Goal: Task Accomplishment & Management: Use online tool/utility

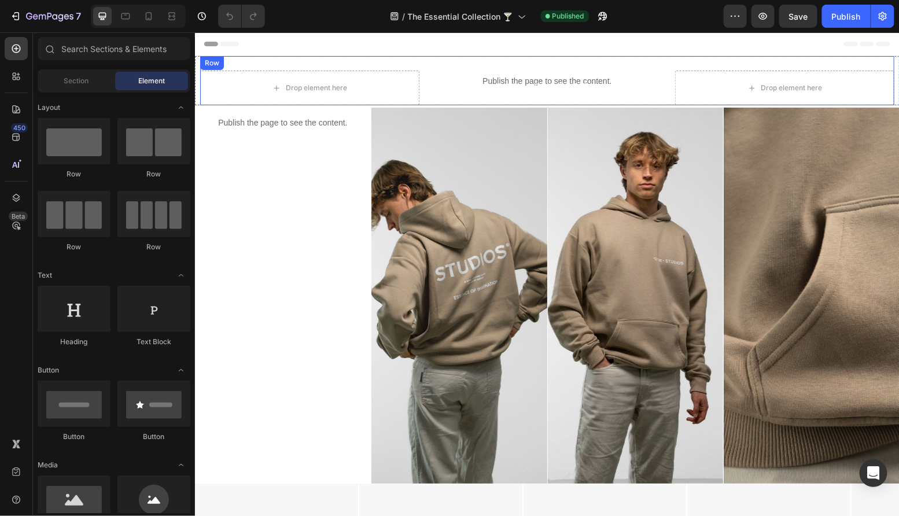
click at [660, 71] on div "Drop element here Image Drop element here Row" at bounding box center [546, 80] width 694 height 49
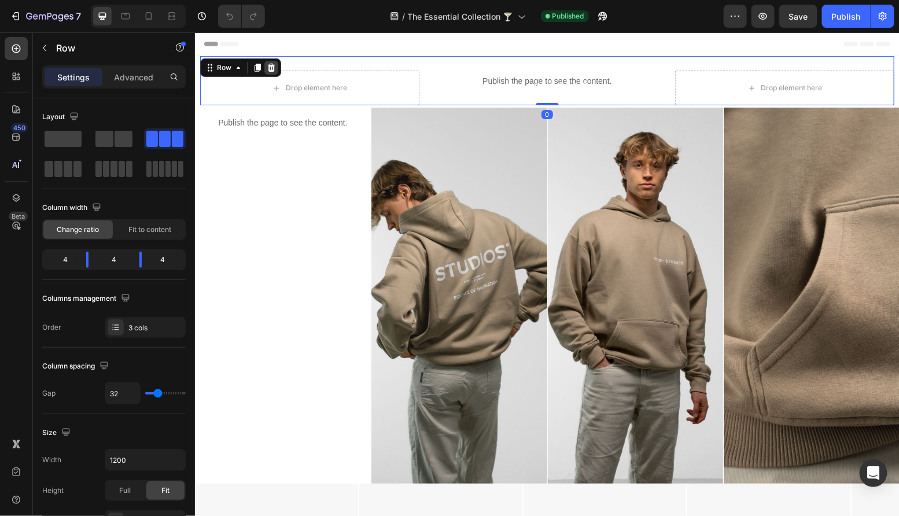
click at [274, 71] on icon at bounding box center [270, 66] width 9 height 9
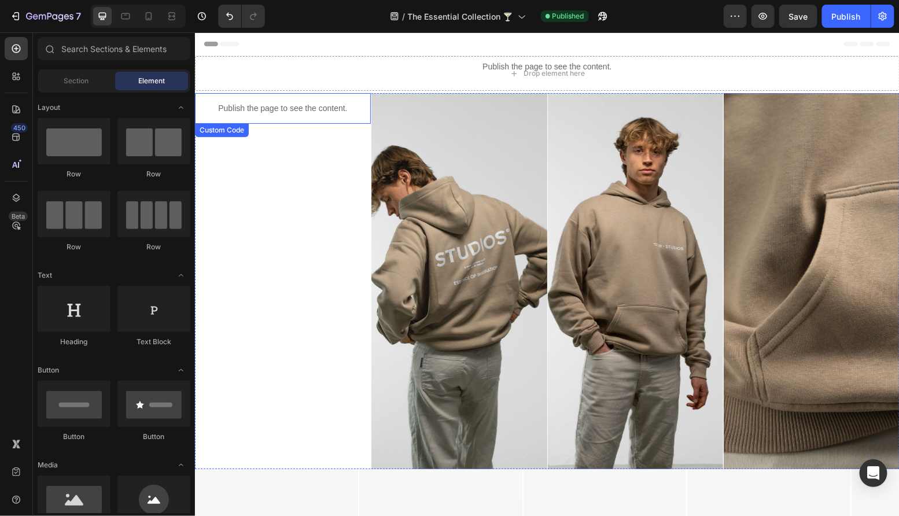
click at [292, 130] on div "Publish the page to see the content. Custom Code" at bounding box center [282, 281] width 176 height 376
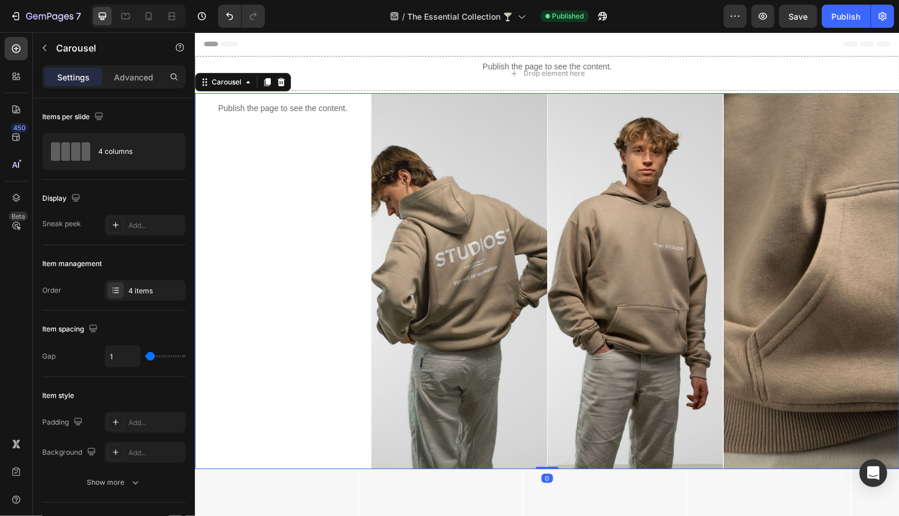
drag, startPoint x: 282, startPoint y: 82, endPoint x: 290, endPoint y: 151, distance: 69.4
click at [290, 151] on div "Publish the page to see the content. Custom Code Image Image Image Carousel 0" at bounding box center [546, 281] width 704 height 376
click at [286, 112] on p "Publish the page to see the content." at bounding box center [282, 108] width 176 height 12
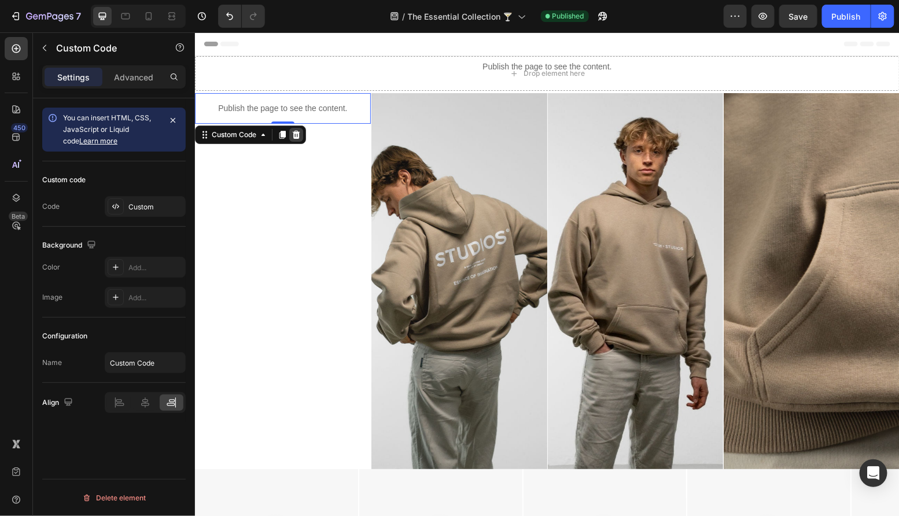
click at [297, 132] on icon at bounding box center [296, 134] width 8 height 8
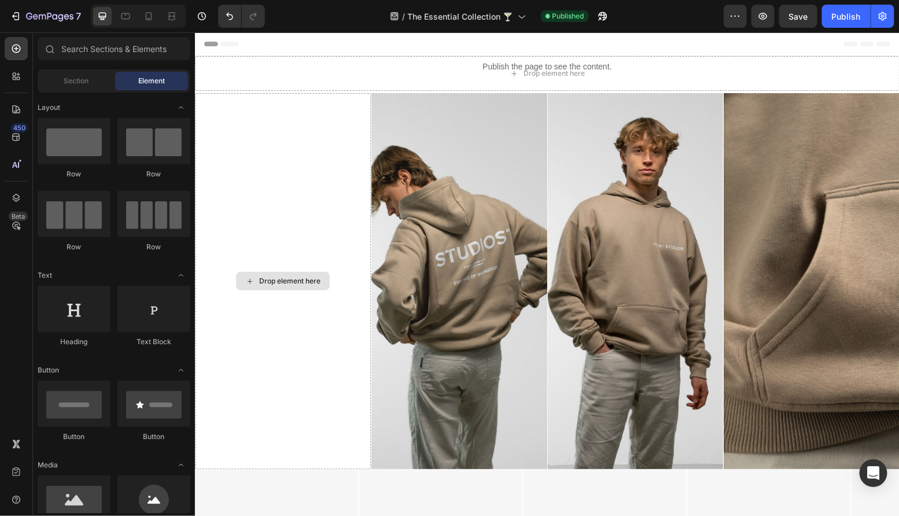
click at [297, 132] on div "Drop element here" at bounding box center [282, 281] width 176 height 376
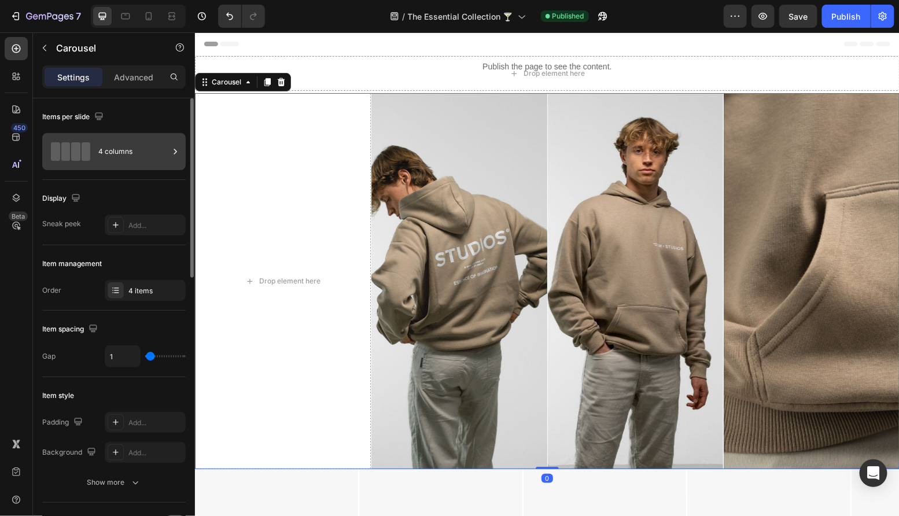
click at [154, 147] on div "4 columns" at bounding box center [133, 151] width 71 height 27
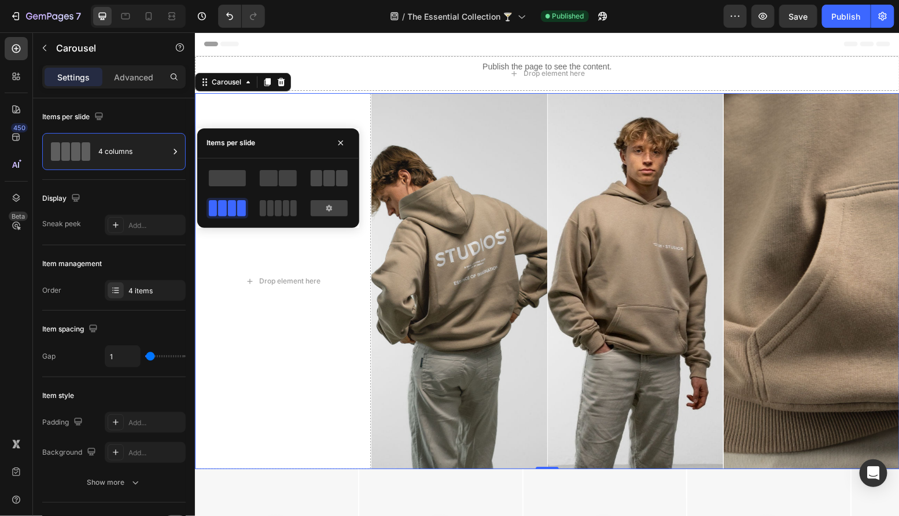
click at [322, 178] on div at bounding box center [329, 178] width 37 height 16
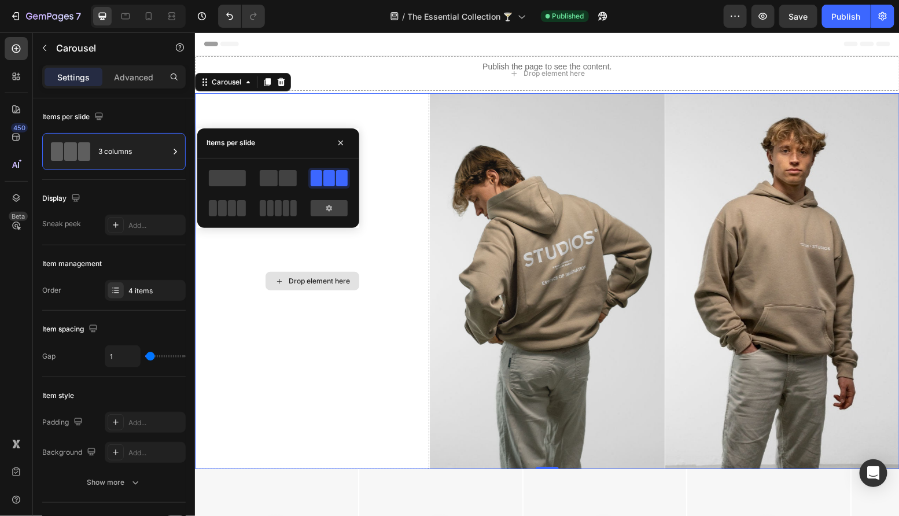
click at [335, 279] on div "Drop element here" at bounding box center [318, 280] width 61 height 9
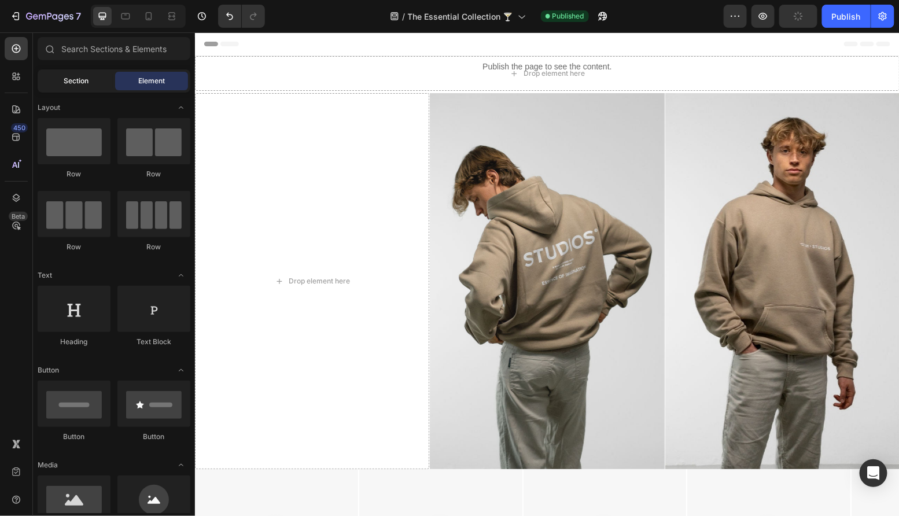
click at [81, 84] on span "Section" at bounding box center [76, 81] width 25 height 10
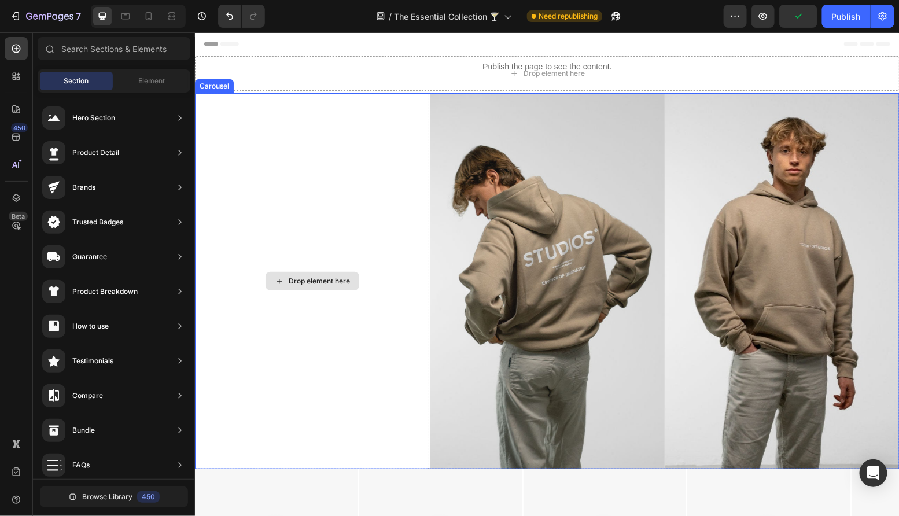
click at [361, 188] on div "Drop element here" at bounding box center [311, 281] width 234 height 376
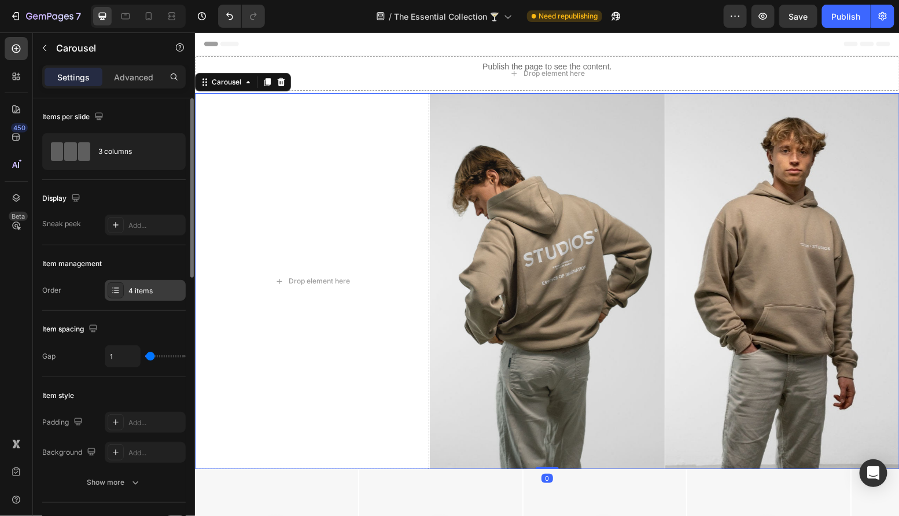
click at [138, 293] on div "4 items" at bounding box center [155, 291] width 54 height 10
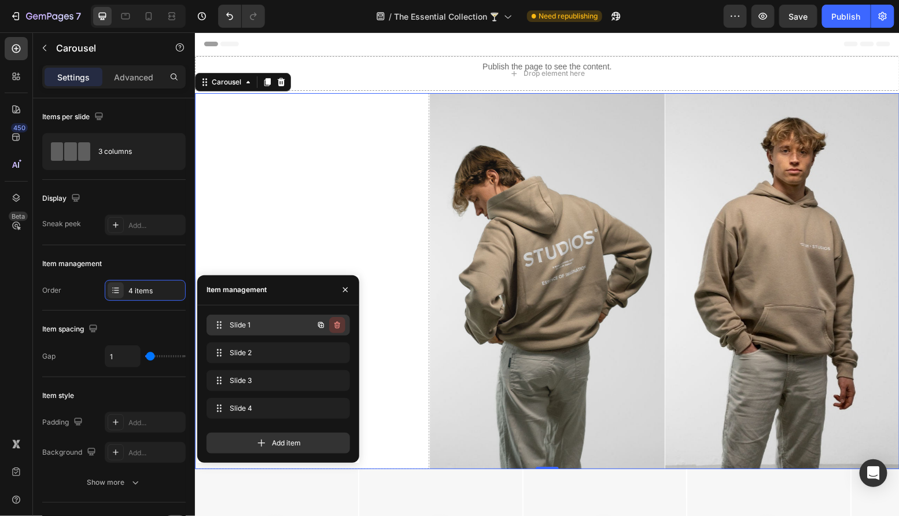
click at [339, 324] on icon "button" at bounding box center [337, 325] width 6 height 7
click at [339, 324] on div "Delete" at bounding box center [329, 325] width 21 height 10
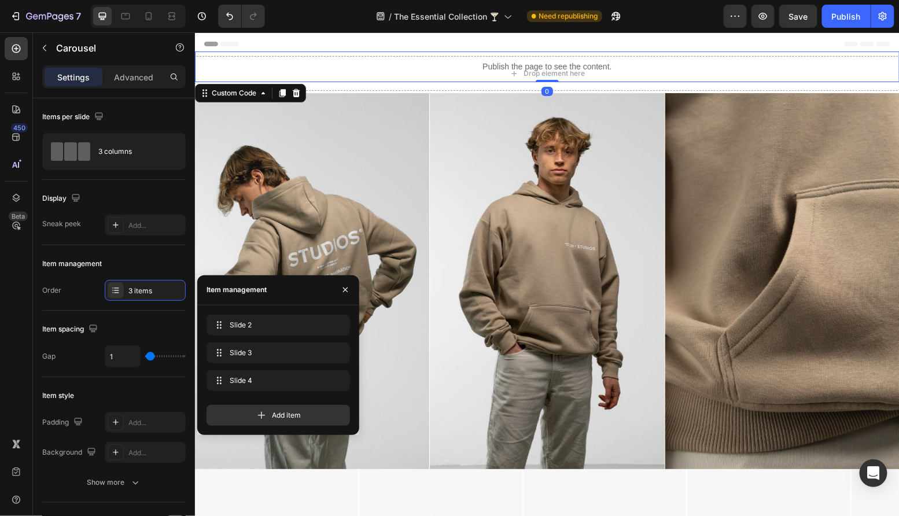
click at [376, 75] on div "Publish the page to see the content." at bounding box center [546, 66] width 704 height 31
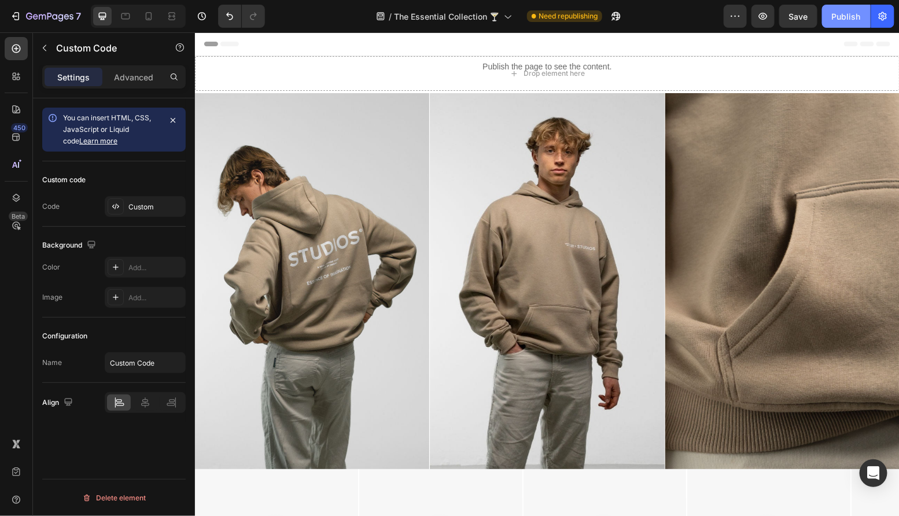
click at [843, 17] on div "Publish" at bounding box center [846, 16] width 29 height 12
click at [390, 75] on div "Publish the page to see the content." at bounding box center [546, 66] width 704 height 31
click at [371, 77] on div "Publish the page to see the content." at bounding box center [546, 66] width 704 height 31
click at [360, 61] on p "Publish the page to see the content." at bounding box center [546, 66] width 704 height 12
click at [25, 190] on div at bounding box center [16, 197] width 23 height 23
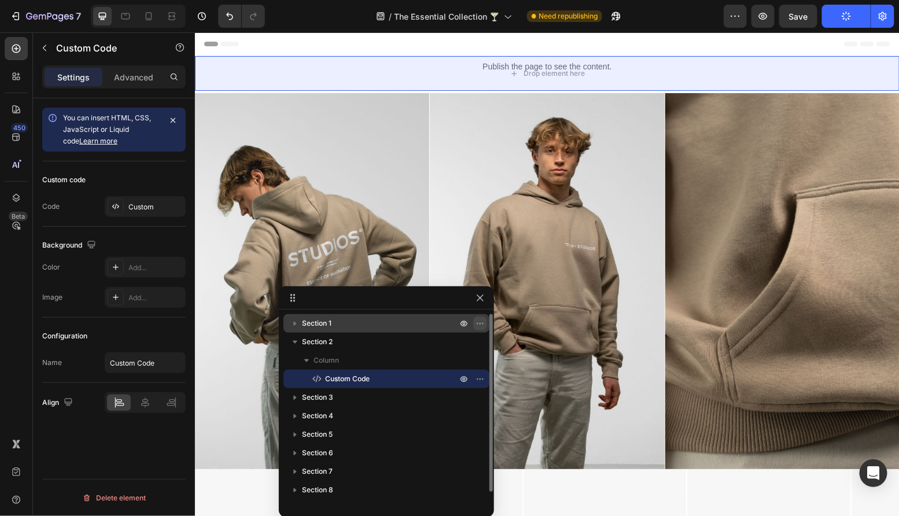
click at [484, 324] on icon "button" at bounding box center [479, 323] width 9 height 9
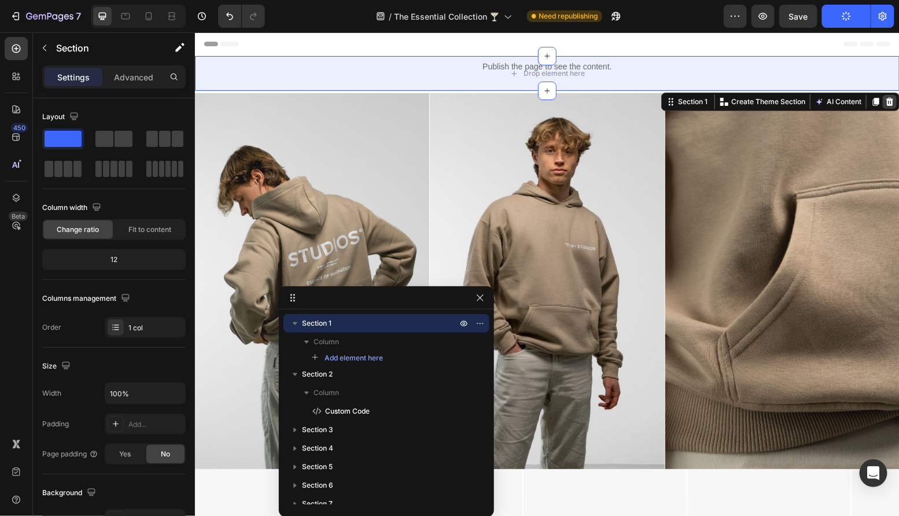
click at [888, 98] on icon at bounding box center [888, 101] width 9 height 9
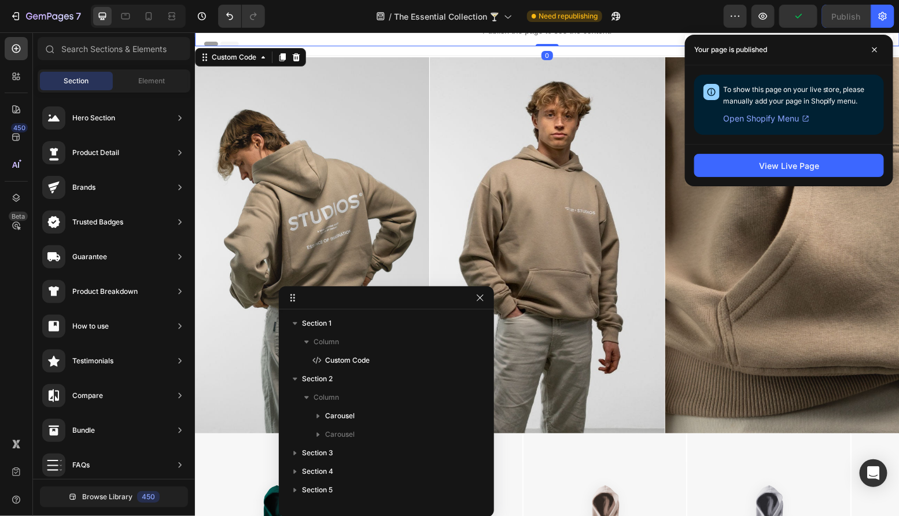
click at [546, 35] on p "Publish the page to see the content." at bounding box center [546, 30] width 704 height 12
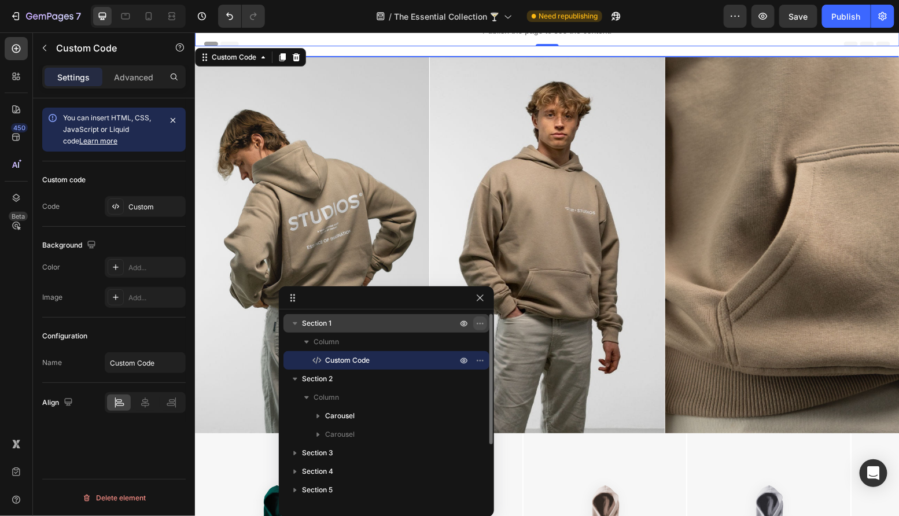
click at [479, 323] on icon "button" at bounding box center [479, 323] width 9 height 9
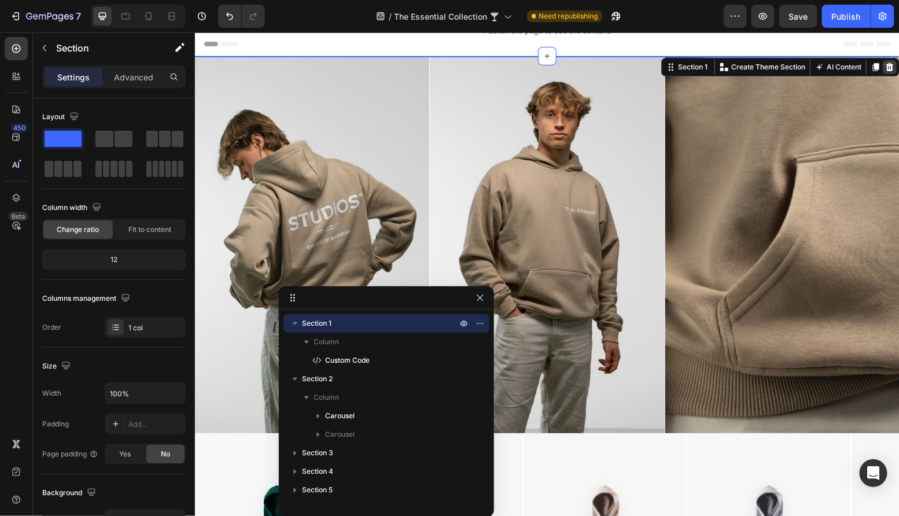
click at [887, 66] on icon at bounding box center [889, 66] width 8 height 8
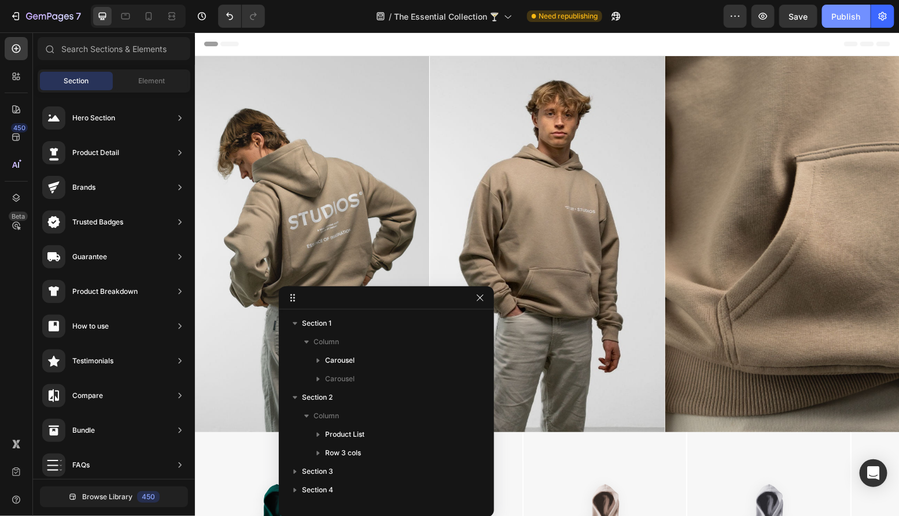
click at [843, 19] on div "Publish" at bounding box center [846, 16] width 29 height 12
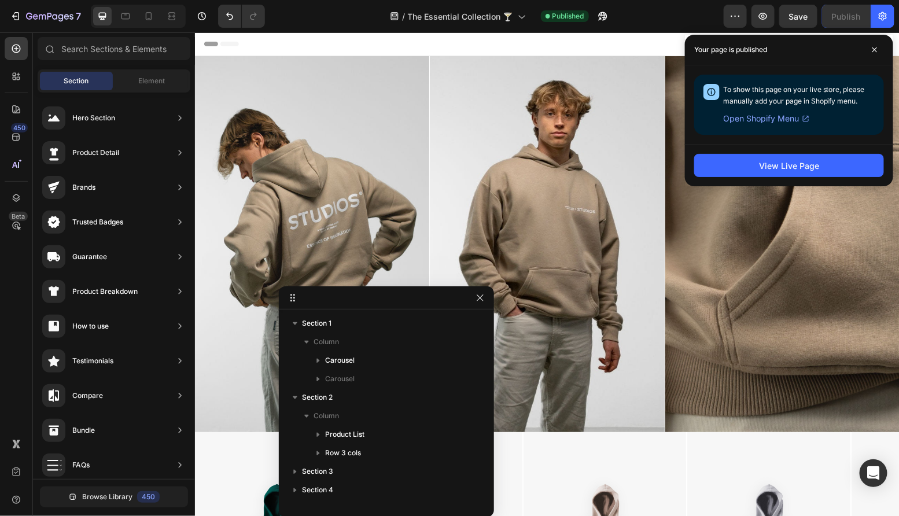
click at [429, 49] on div "Header" at bounding box center [547, 43] width 686 height 23
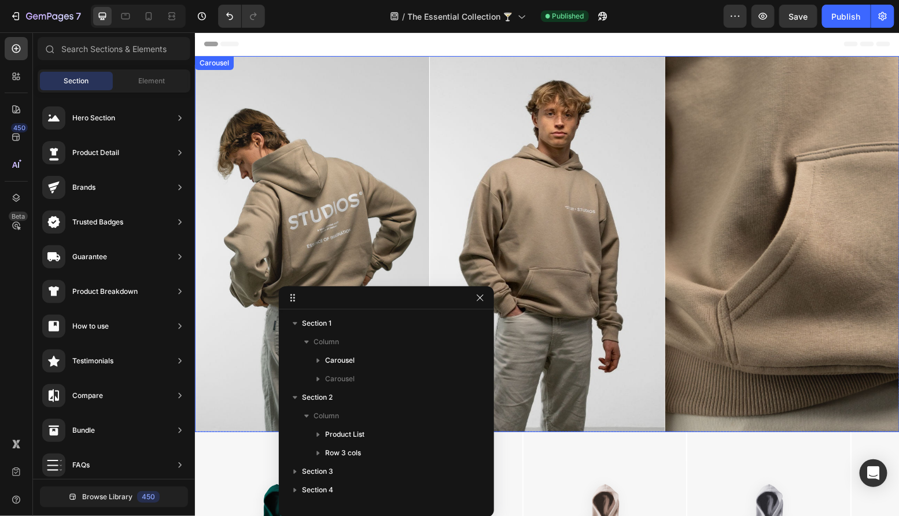
click at [428, 66] on div "Image Image Image" at bounding box center [546, 244] width 704 height 376
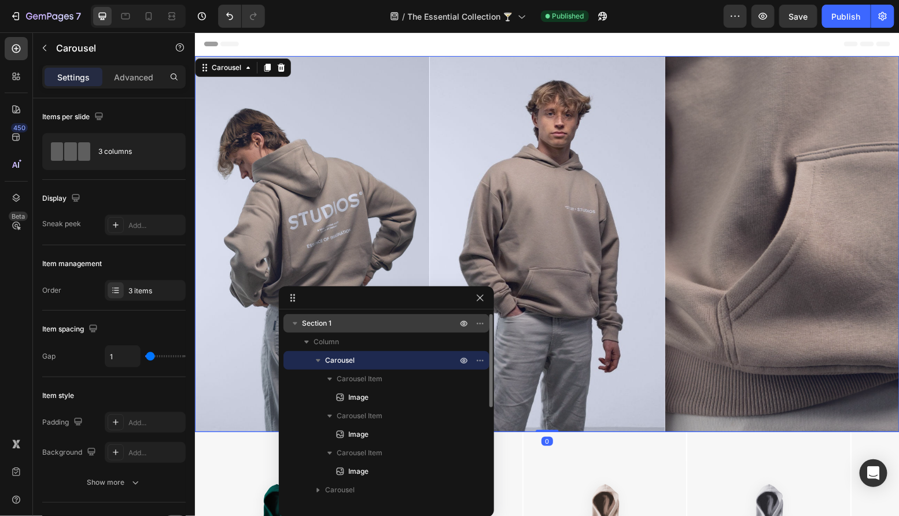
click at [334, 327] on p "Section 1" at bounding box center [380, 323] width 157 height 12
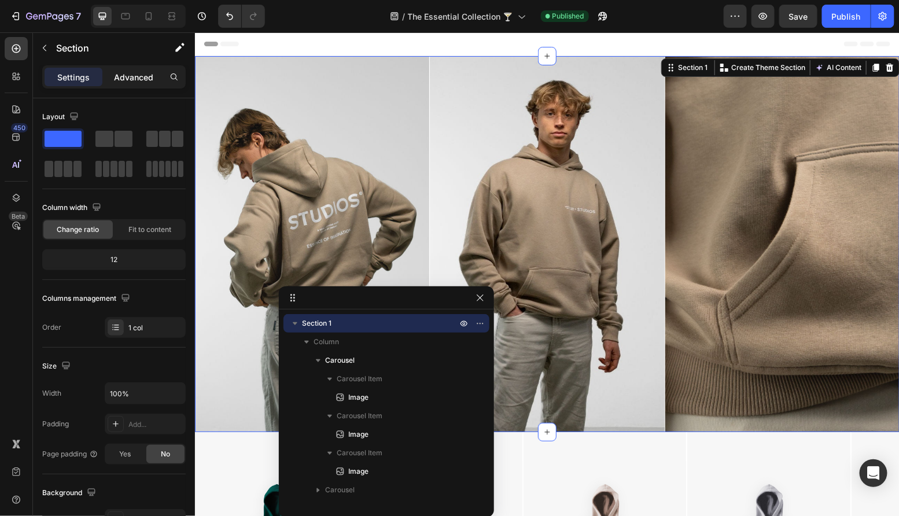
click at [128, 77] on p "Advanced" at bounding box center [133, 77] width 39 height 12
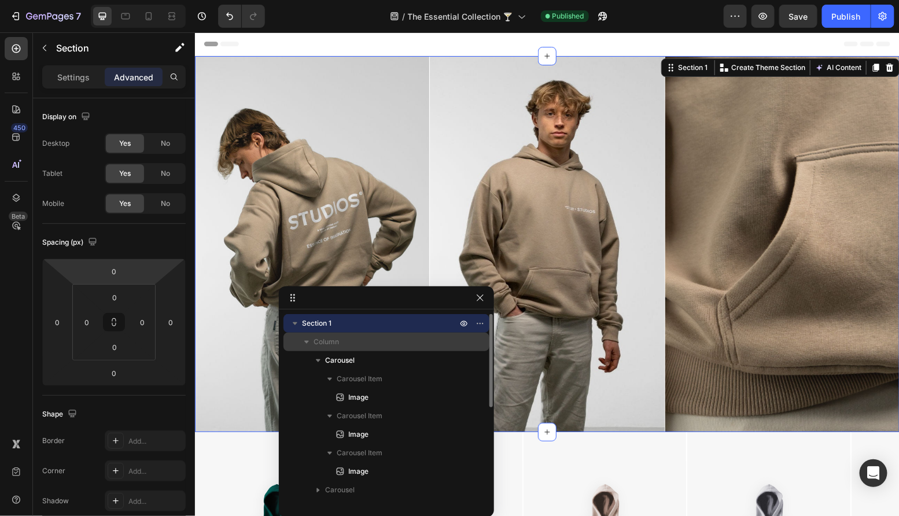
click at [339, 349] on div "Column" at bounding box center [386, 341] width 197 height 19
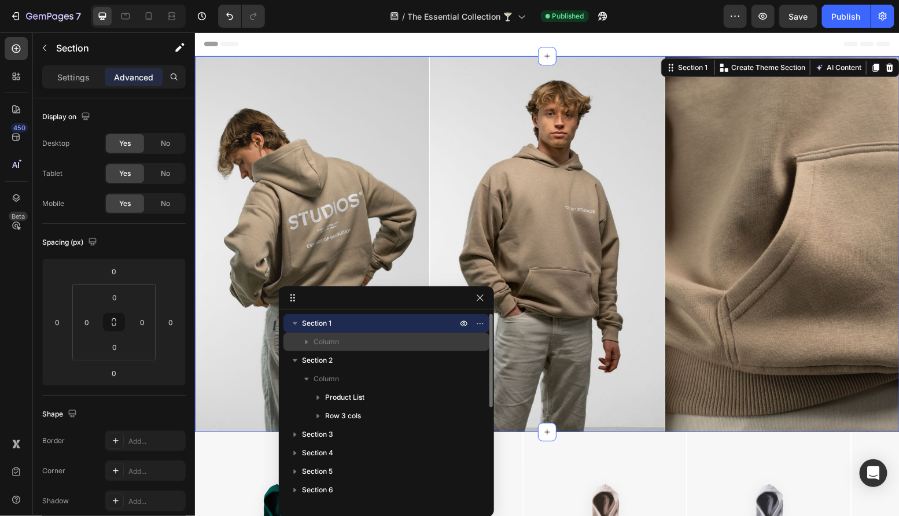
click at [303, 338] on icon "button" at bounding box center [307, 342] width 12 height 12
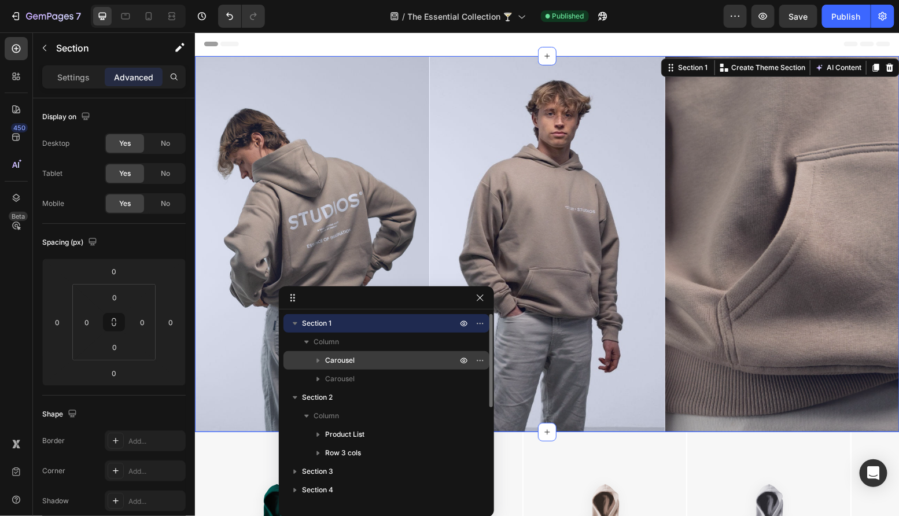
click at [347, 360] on span "Carousel" at bounding box center [339, 360] width 29 height 12
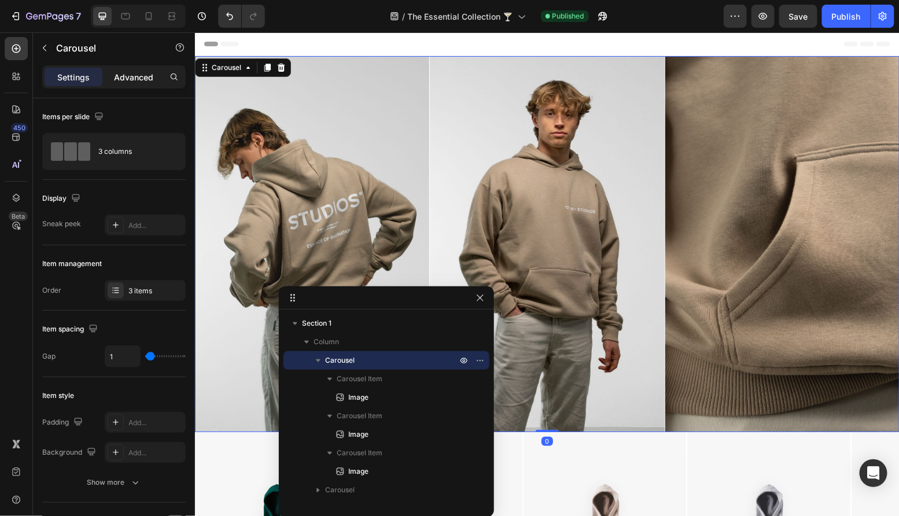
click at [135, 80] on p "Advanced" at bounding box center [133, 77] width 39 height 12
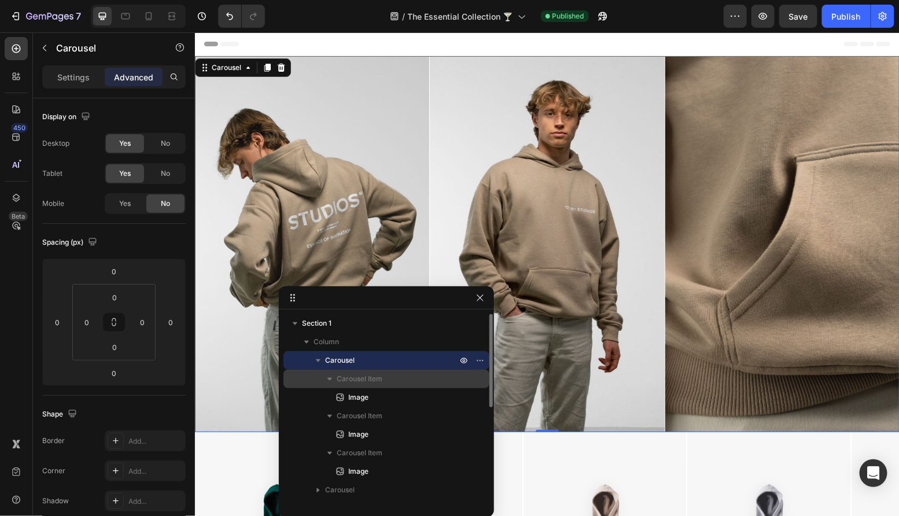
click at [348, 375] on span "Carousel Item" at bounding box center [360, 379] width 46 height 12
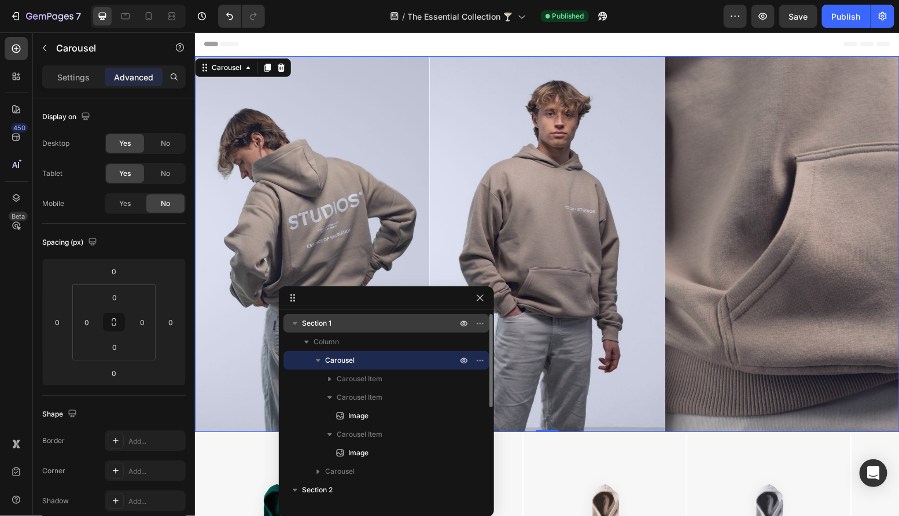
click at [330, 330] on div "Section 1" at bounding box center [386, 323] width 197 height 19
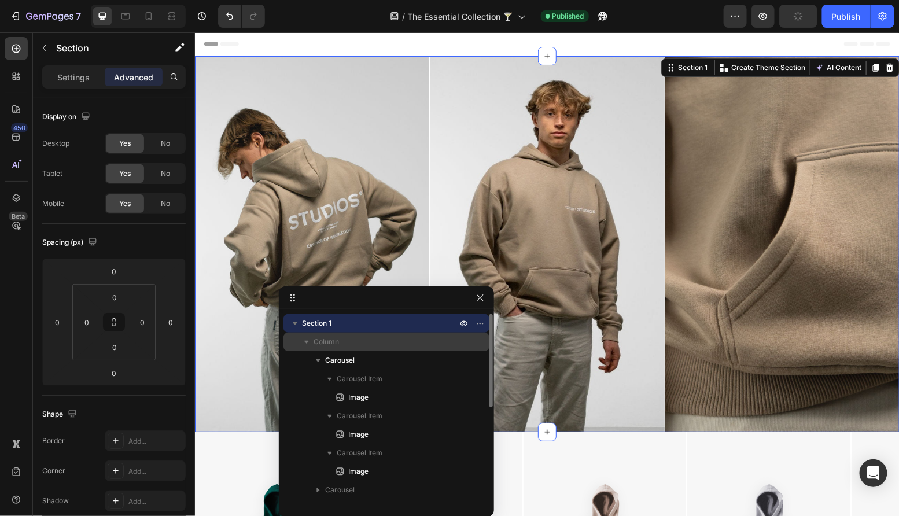
click at [351, 343] on p "Column" at bounding box center [386, 342] width 146 height 12
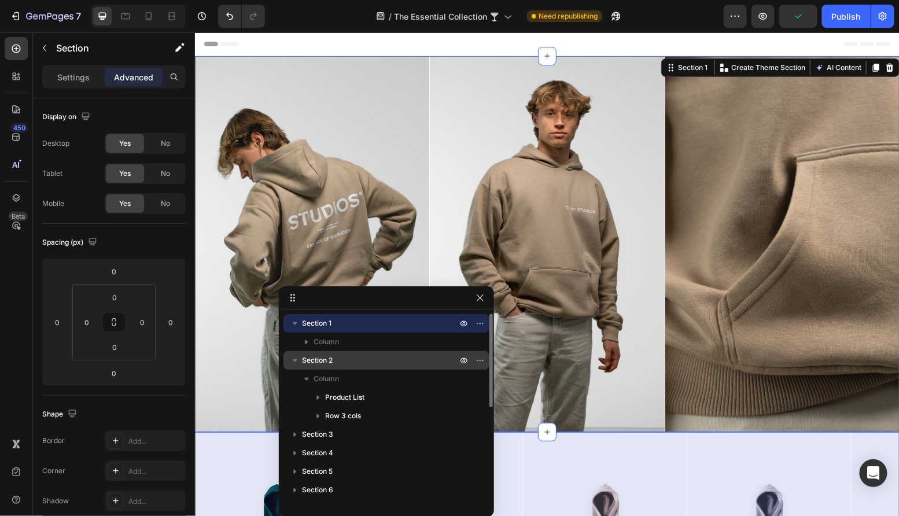
click at [368, 361] on p "Section 2" at bounding box center [380, 360] width 157 height 12
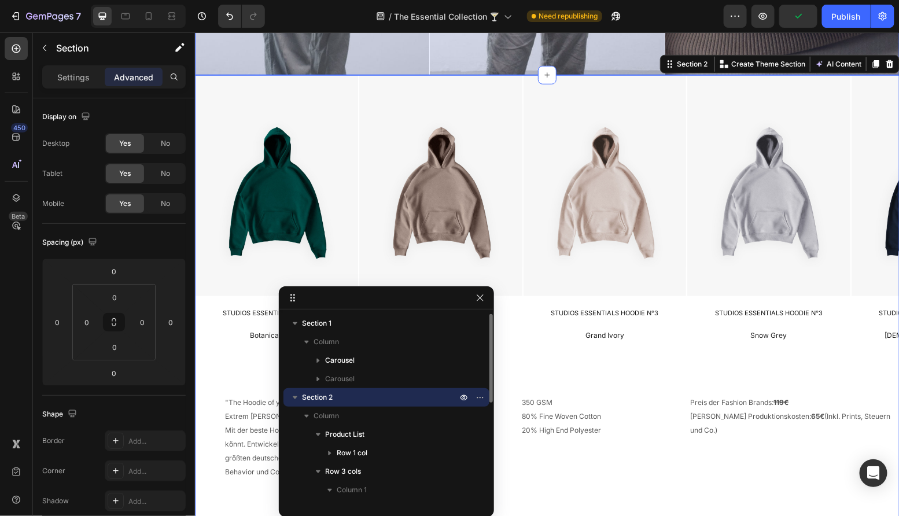
scroll to position [359, 0]
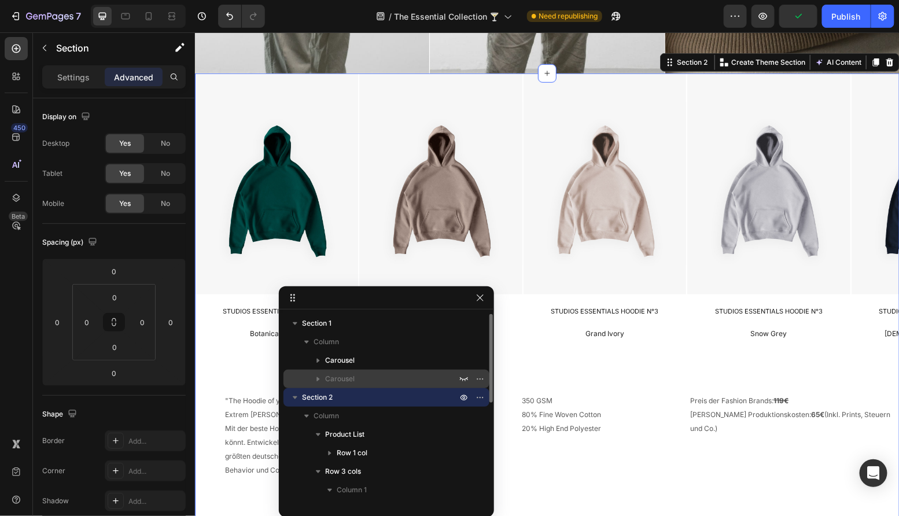
click at [367, 380] on p "Carousel" at bounding box center [392, 379] width 134 height 12
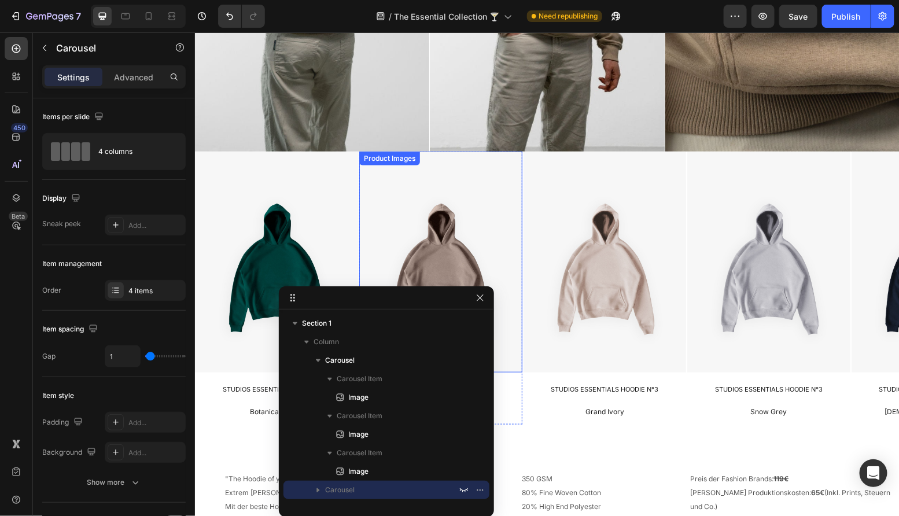
scroll to position [120, 0]
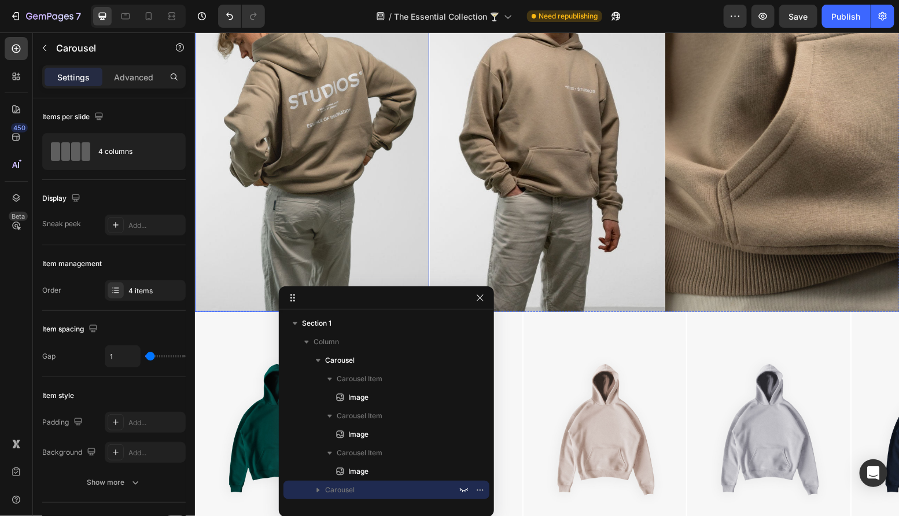
click at [321, 179] on img at bounding box center [311, 123] width 234 height 376
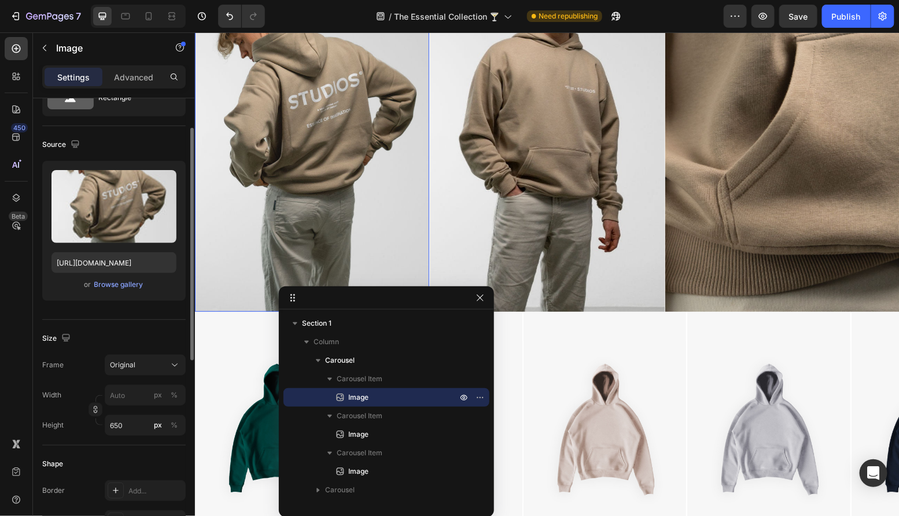
scroll to position [55, 0]
click at [134, 427] on input "650" at bounding box center [145, 423] width 81 height 21
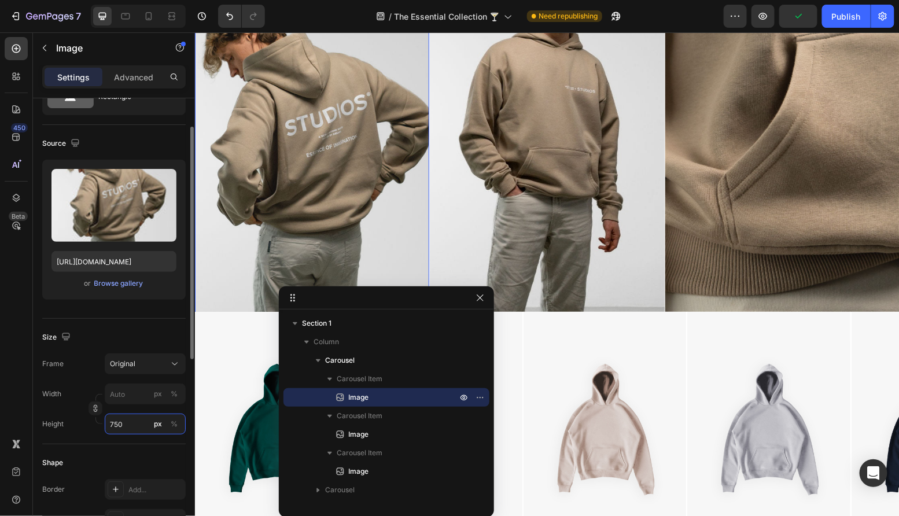
type input "750"
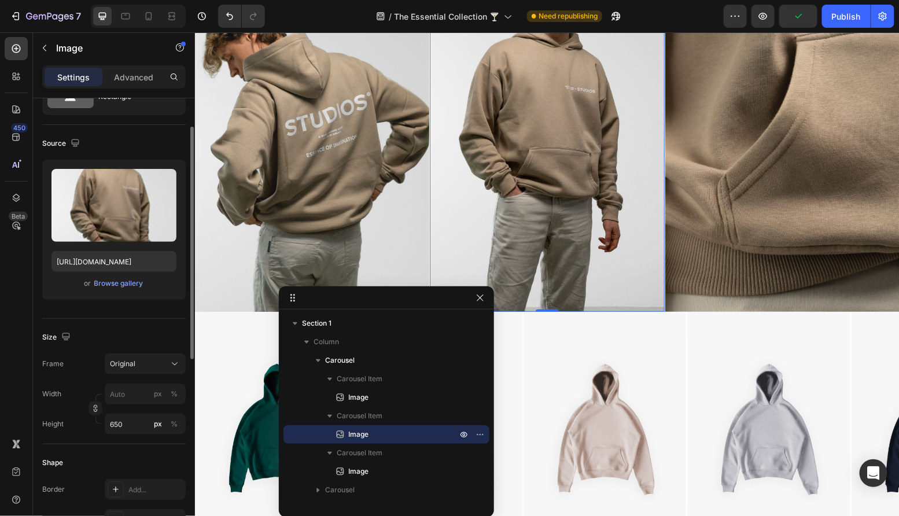
click at [544, 215] on img at bounding box center [546, 123] width 234 height 376
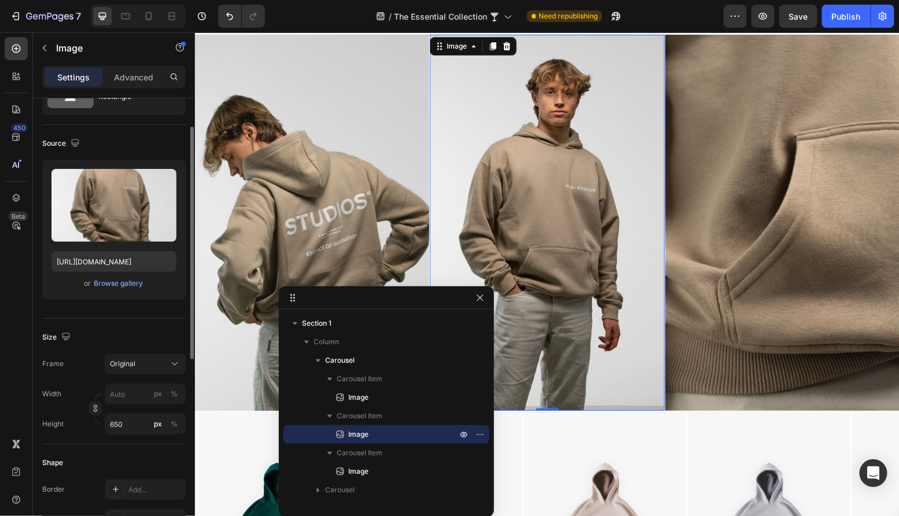
scroll to position [0, 0]
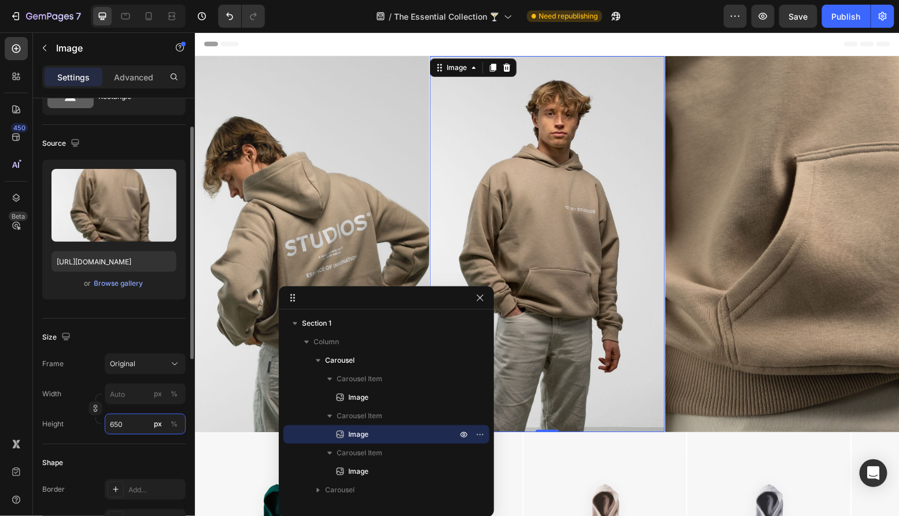
click at [114, 428] on input "650" at bounding box center [145, 423] width 81 height 21
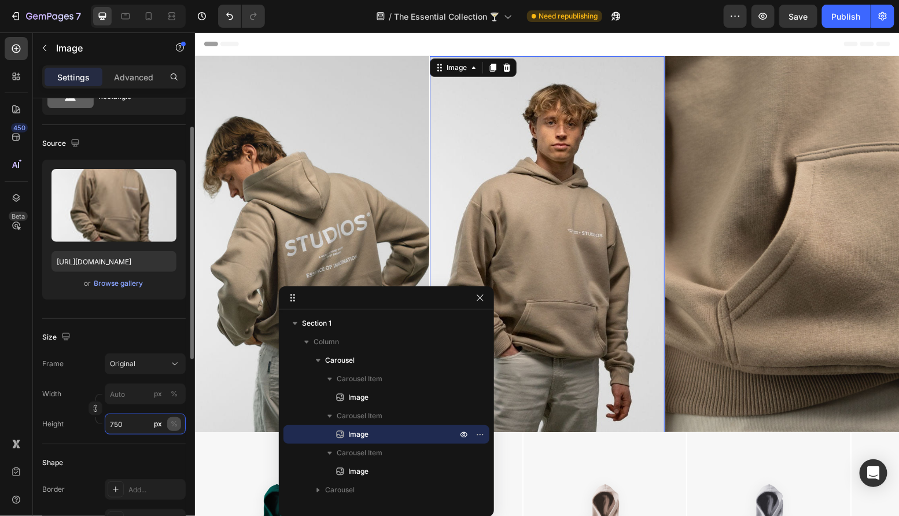
type input "750"
click at [160, 147] on div "Source" at bounding box center [113, 143] width 143 height 19
click at [851, 8] on button "Publish" at bounding box center [846, 16] width 49 height 23
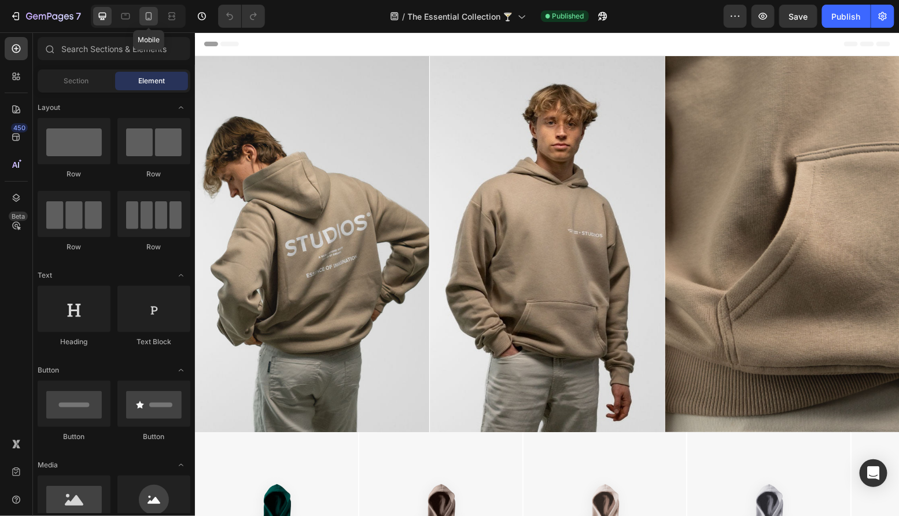
click at [149, 16] on icon at bounding box center [149, 16] width 12 height 12
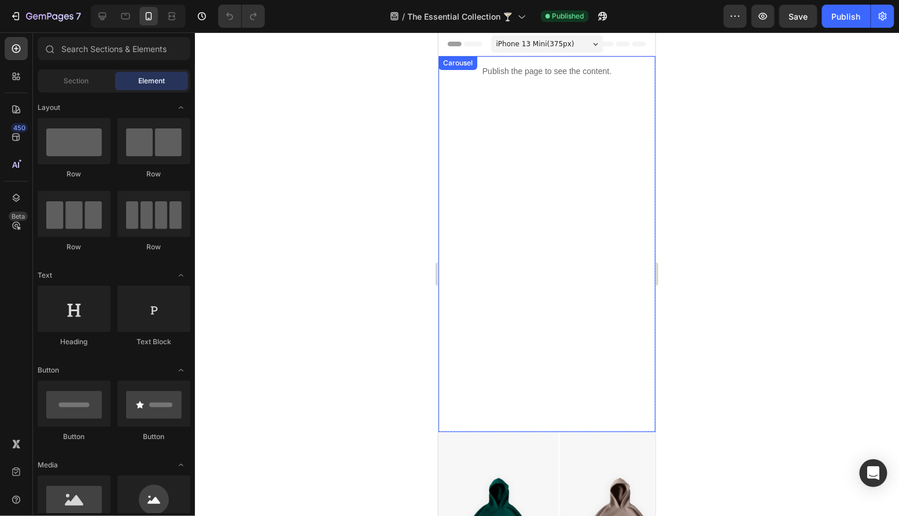
click at [564, 171] on div "Publish the page to see the content. Custom Code" at bounding box center [546, 244] width 217 height 376
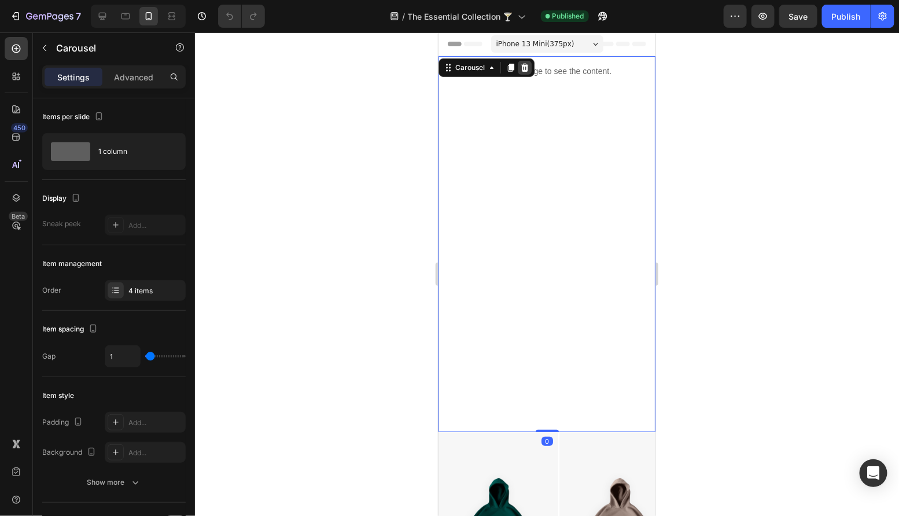
click at [526, 68] on icon at bounding box center [524, 67] width 8 height 8
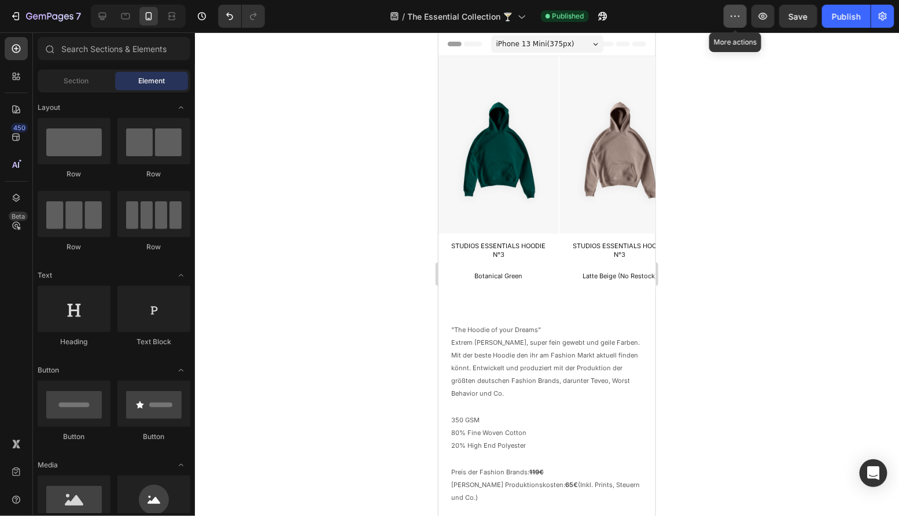
click at [731, 10] on icon "button" at bounding box center [735, 16] width 12 height 12
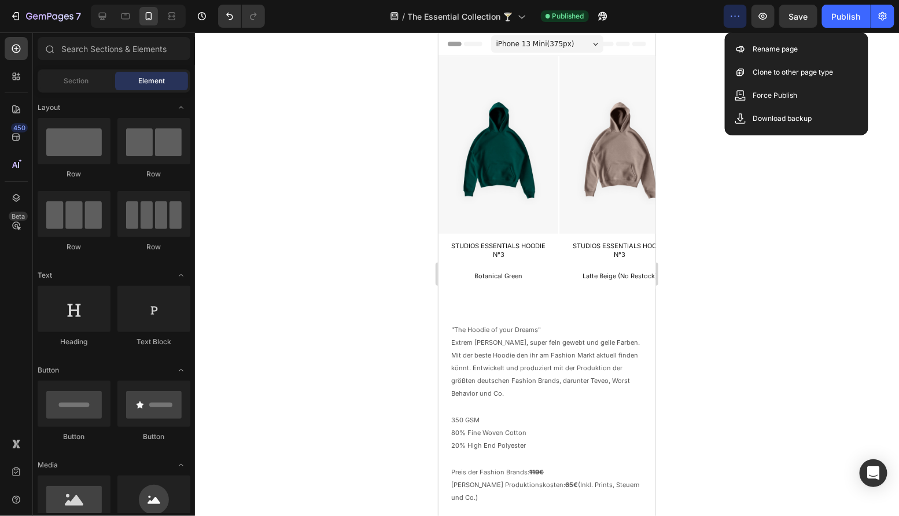
click at [731, 10] on icon "button" at bounding box center [735, 16] width 12 height 12
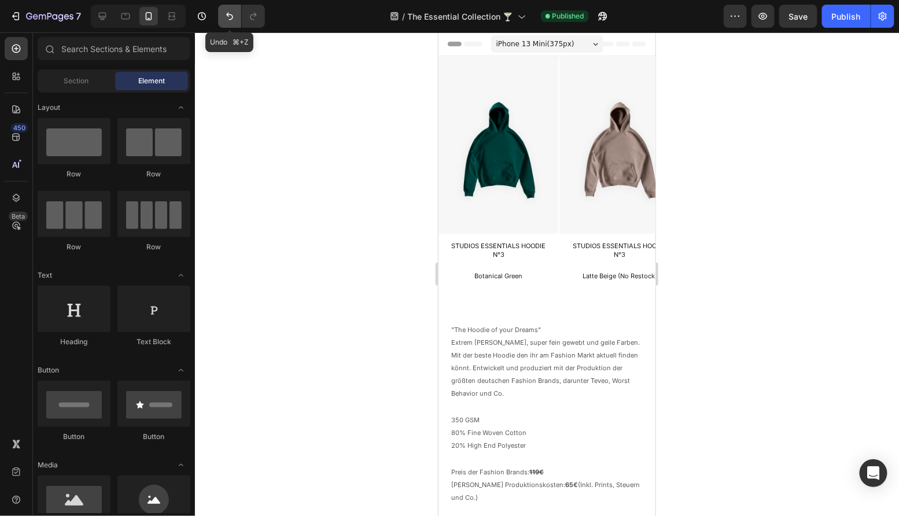
click at [230, 16] on icon "Undo/Redo" at bounding box center [230, 16] width 12 height 12
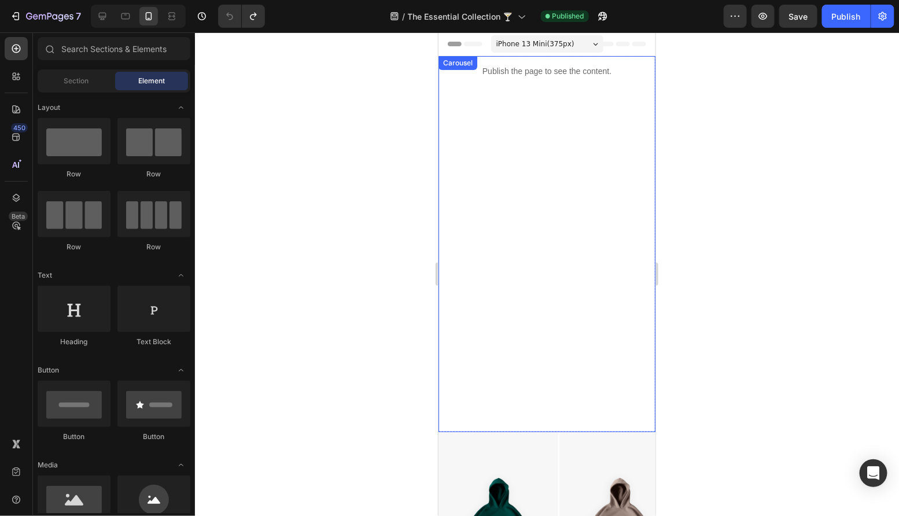
click at [527, 154] on div "Publish the page to see the content. Custom Code" at bounding box center [546, 244] width 217 height 376
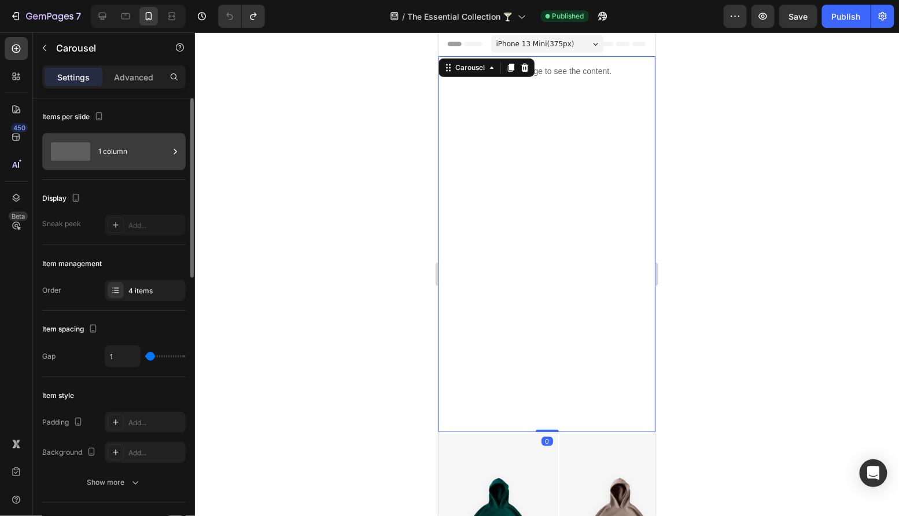
click at [124, 152] on div "1 column" at bounding box center [133, 151] width 71 height 27
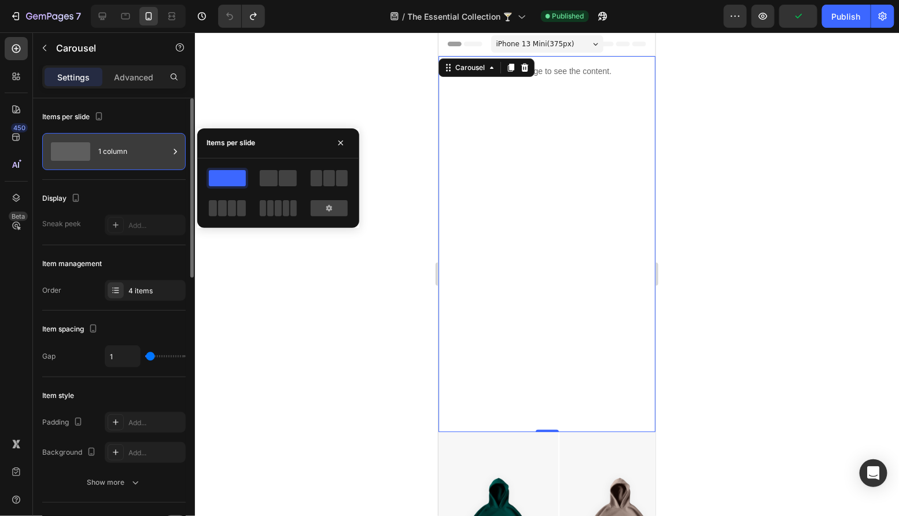
click at [124, 152] on div "1 column" at bounding box center [133, 151] width 71 height 27
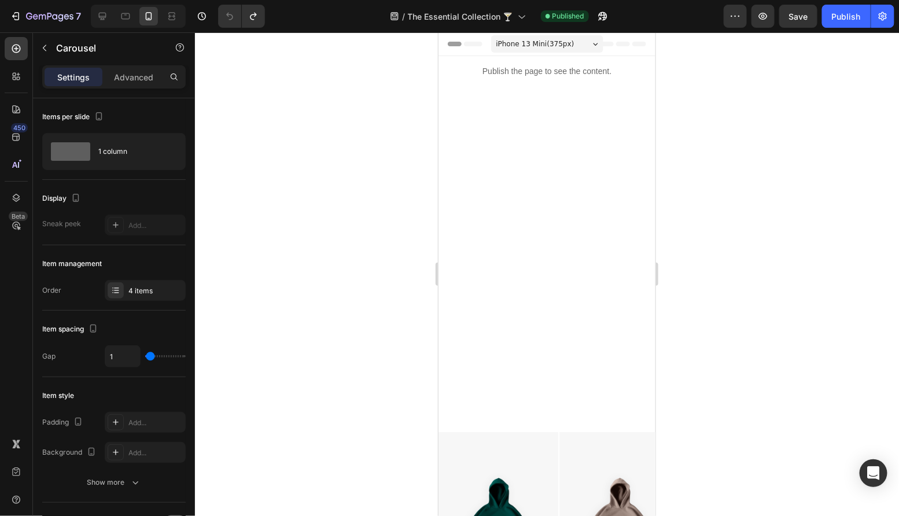
click at [517, 125] on div "Publish the page to see the content. Custom Code" at bounding box center [546, 244] width 217 height 376
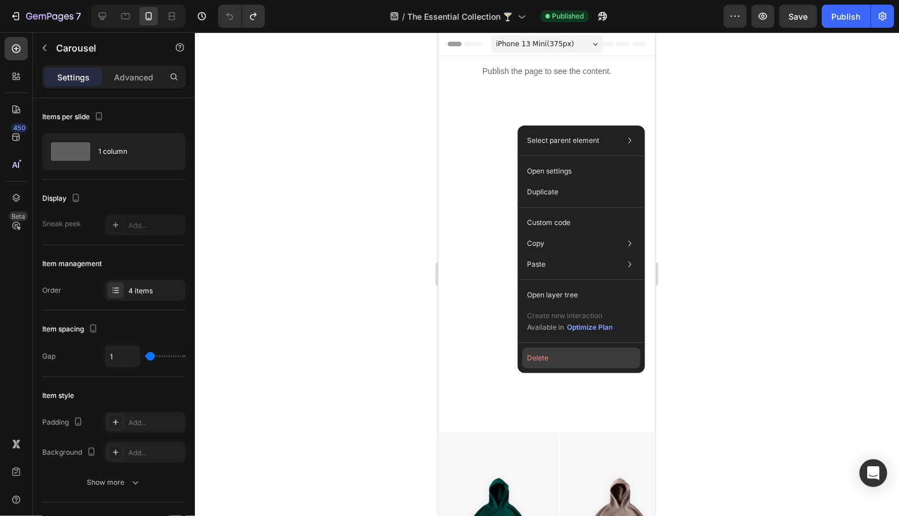
click at [542, 353] on button "Delete" at bounding box center [581, 358] width 118 height 21
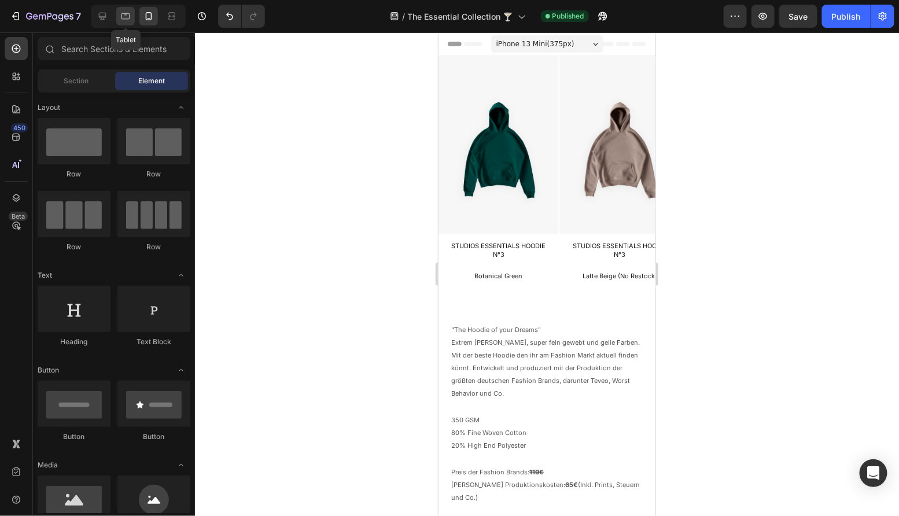
click at [121, 23] on div at bounding box center [125, 16] width 19 height 19
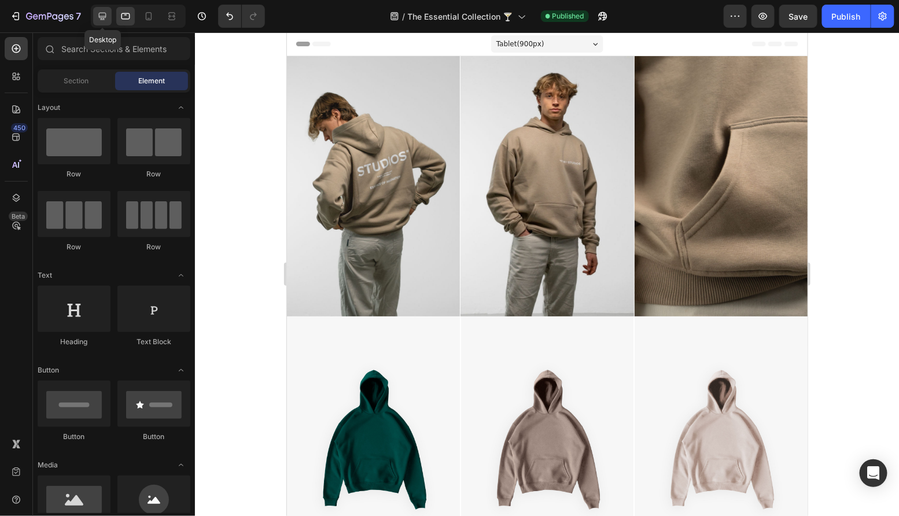
click at [106, 19] on icon at bounding box center [103, 16] width 12 height 12
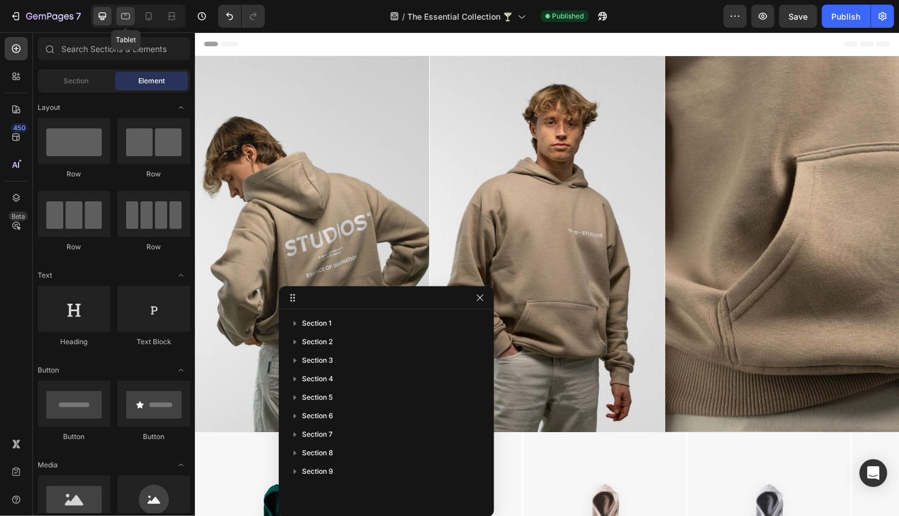
click at [121, 19] on icon at bounding box center [126, 16] width 12 height 12
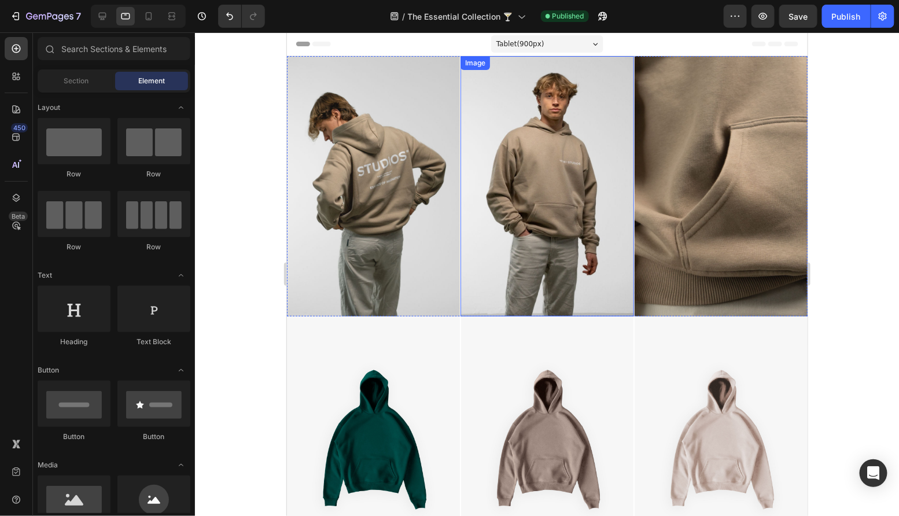
click at [493, 143] on img at bounding box center [546, 186] width 173 height 260
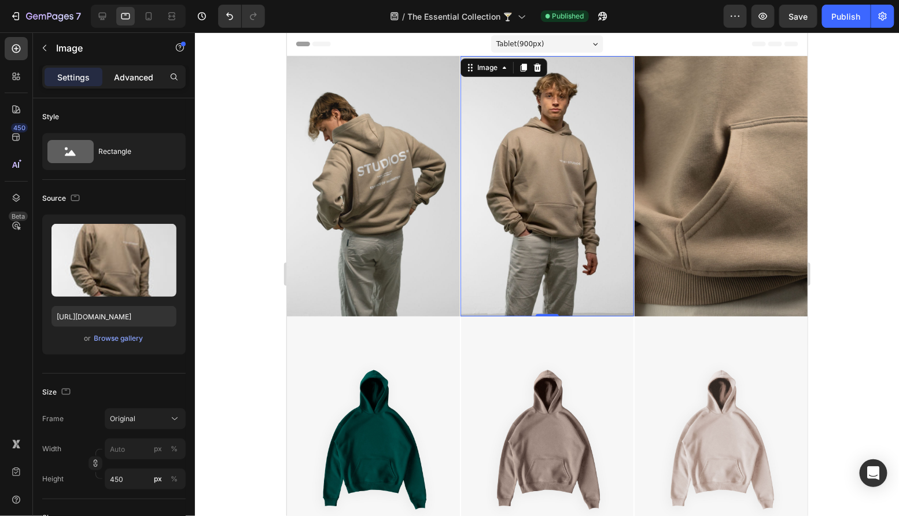
click at [124, 77] on p "Advanced" at bounding box center [133, 77] width 39 height 12
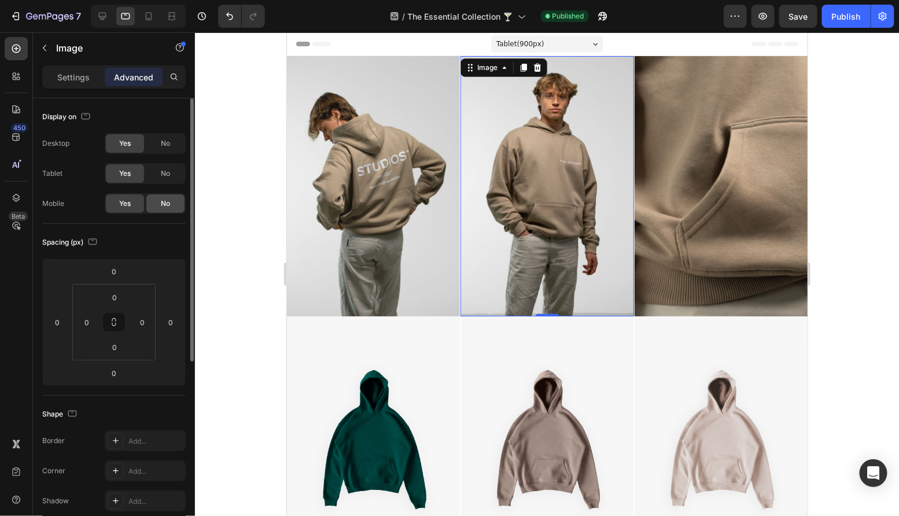
click at [156, 206] on div "No" at bounding box center [165, 203] width 38 height 19
click at [114, 206] on div "Yes" at bounding box center [125, 203] width 38 height 19
click at [460, 315] on img at bounding box center [546, 186] width 173 height 260
click at [96, 83] on div "Settings" at bounding box center [74, 77] width 58 height 19
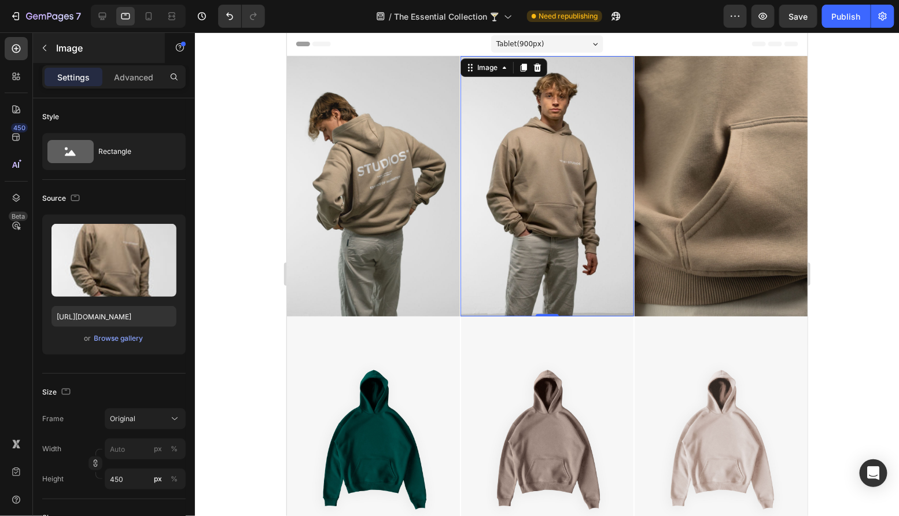
click at [65, 62] on div "Image" at bounding box center [99, 48] width 132 height 30
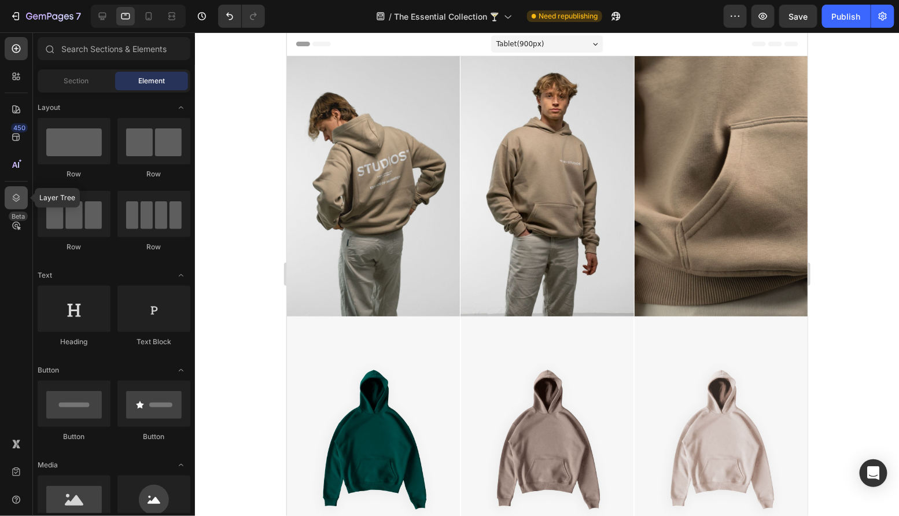
click at [9, 199] on div at bounding box center [16, 197] width 23 height 23
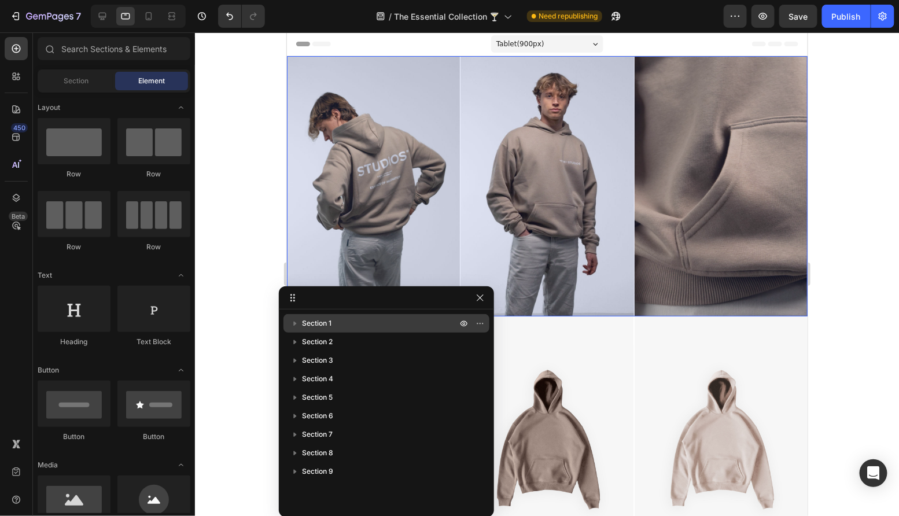
click at [345, 326] on p "Section 1" at bounding box center [380, 323] width 157 height 12
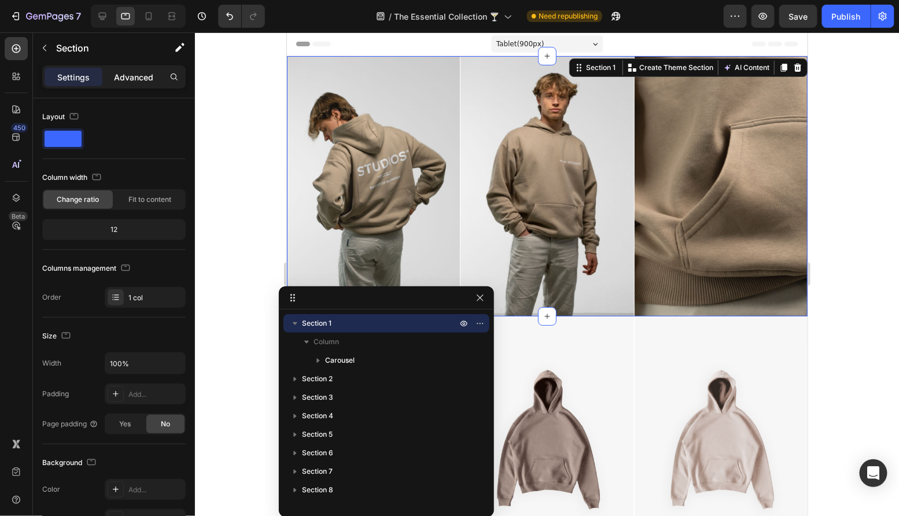
click at [146, 75] on p "Advanced" at bounding box center [133, 77] width 39 height 12
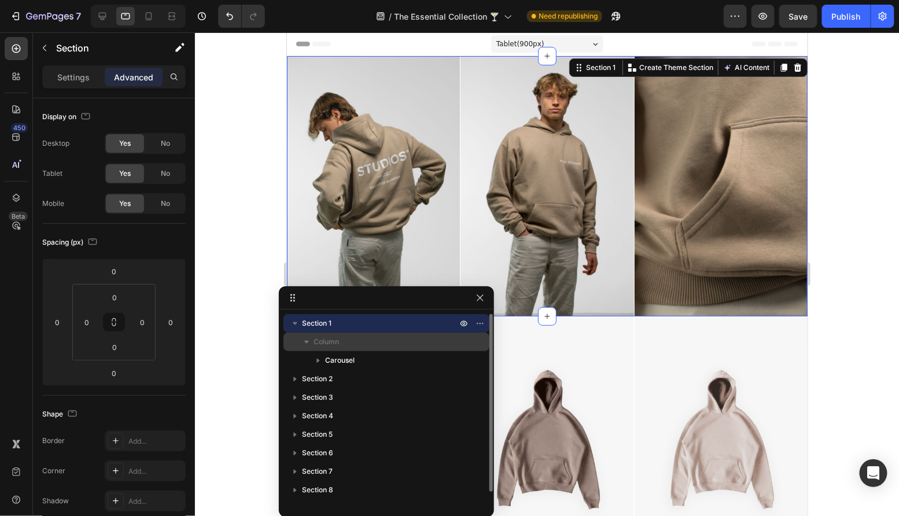
click at [349, 348] on div "Column" at bounding box center [386, 341] width 197 height 19
click at [340, 341] on p "Column" at bounding box center [386, 342] width 146 height 12
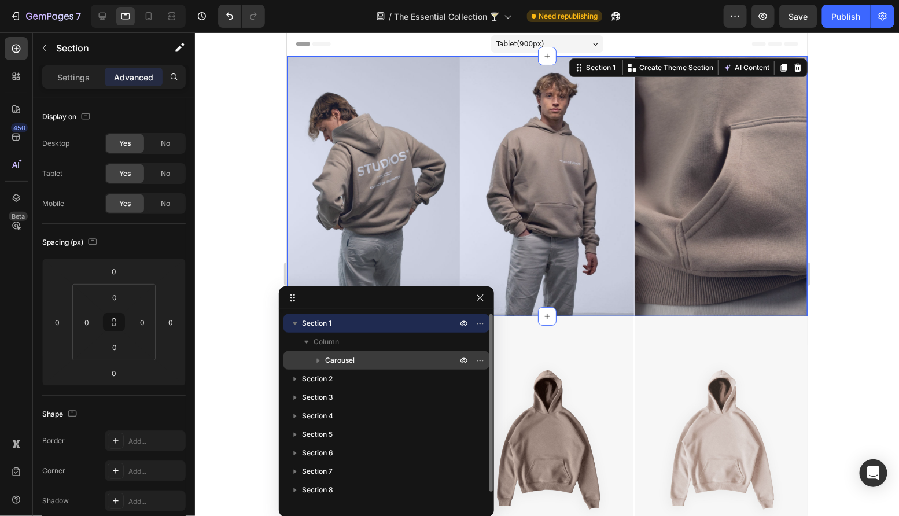
click at [351, 361] on span "Carousel" at bounding box center [339, 360] width 29 height 12
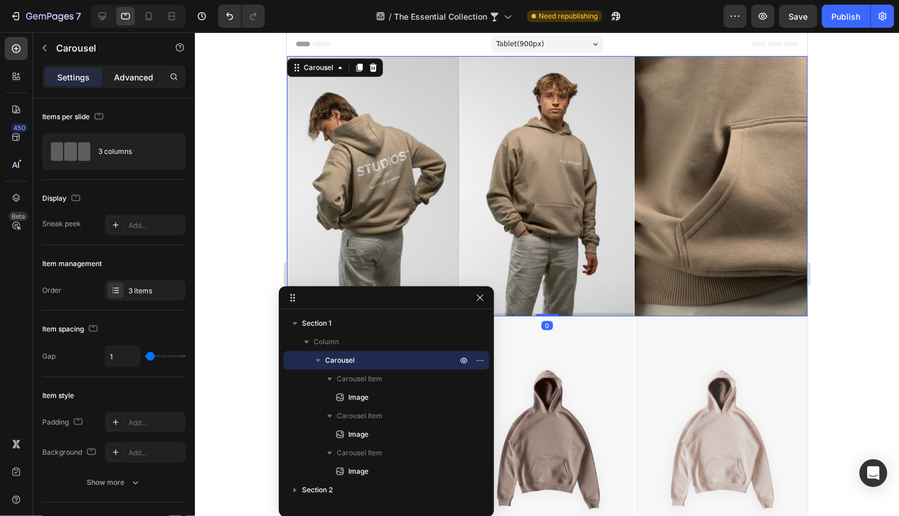
click at [147, 73] on p "Advanced" at bounding box center [133, 77] width 39 height 12
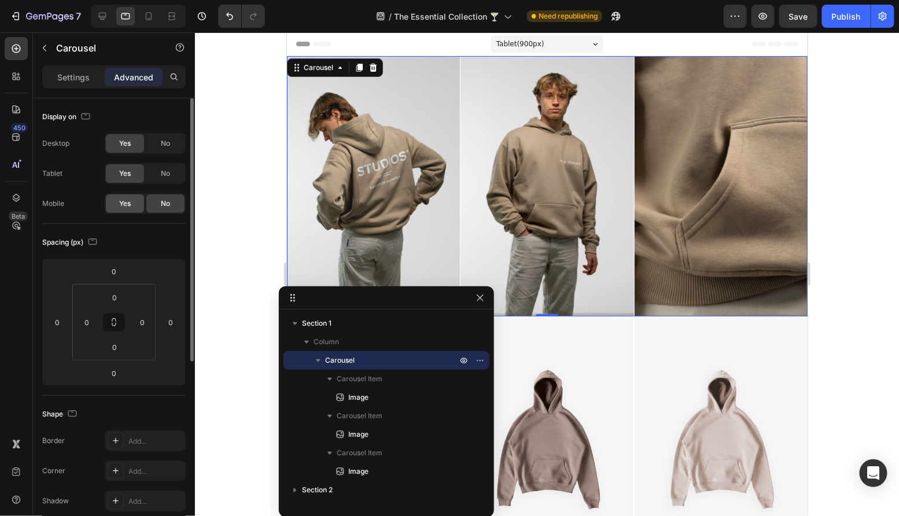
click at [134, 205] on div "Yes" at bounding box center [125, 203] width 38 height 19
click at [153, 19] on icon at bounding box center [149, 16] width 12 height 12
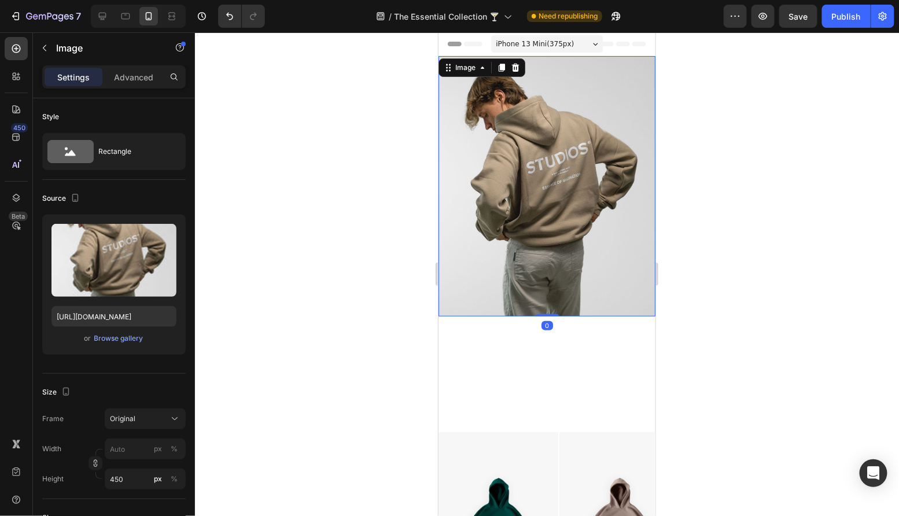
click at [618, 283] on img at bounding box center [546, 186] width 217 height 260
click at [558, 383] on div "Image 0" at bounding box center [546, 244] width 217 height 376
click at [538, 245] on img at bounding box center [546, 186] width 217 height 260
click at [180, 481] on button "%" at bounding box center [174, 479] width 14 height 14
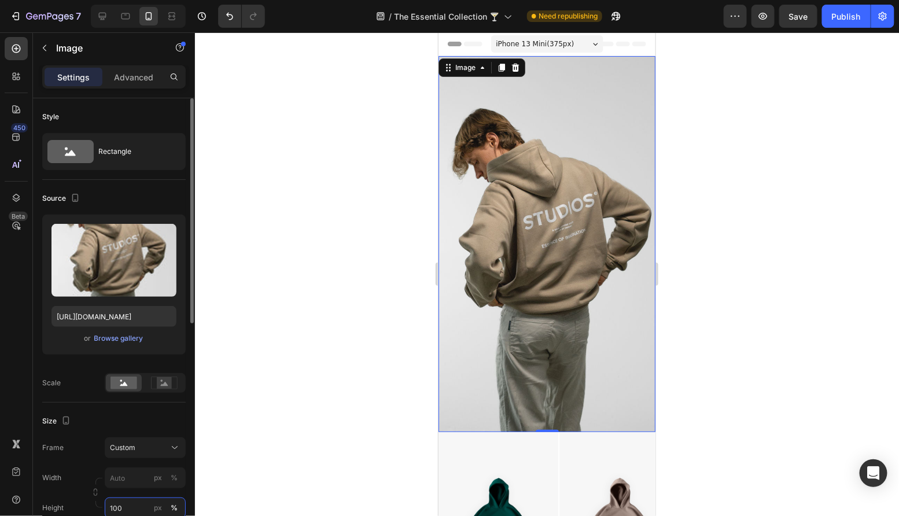
type input "100"
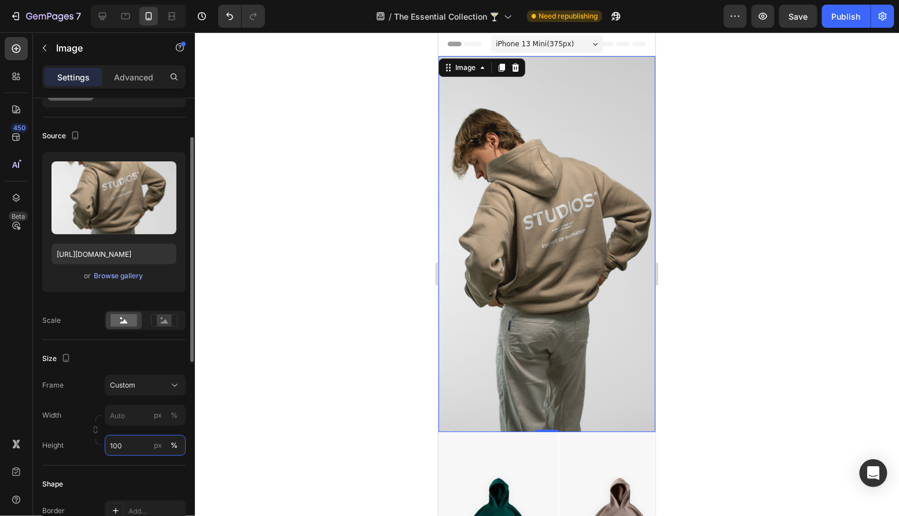
scroll to position [69, 0]
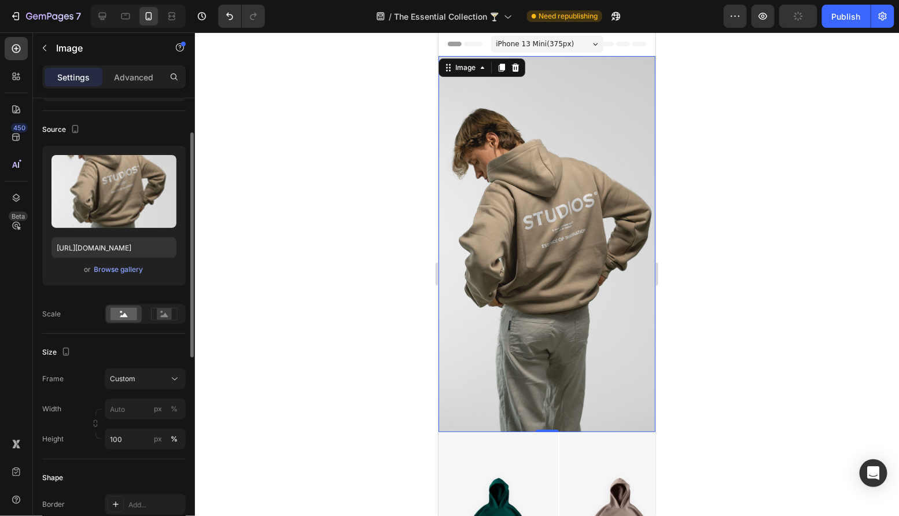
click at [152, 349] on div "Size" at bounding box center [113, 352] width 143 height 19
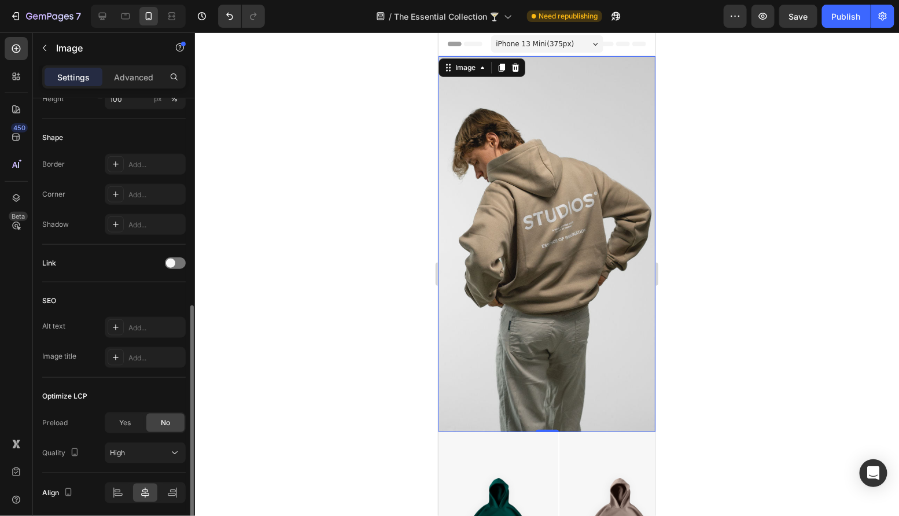
scroll to position [426, 0]
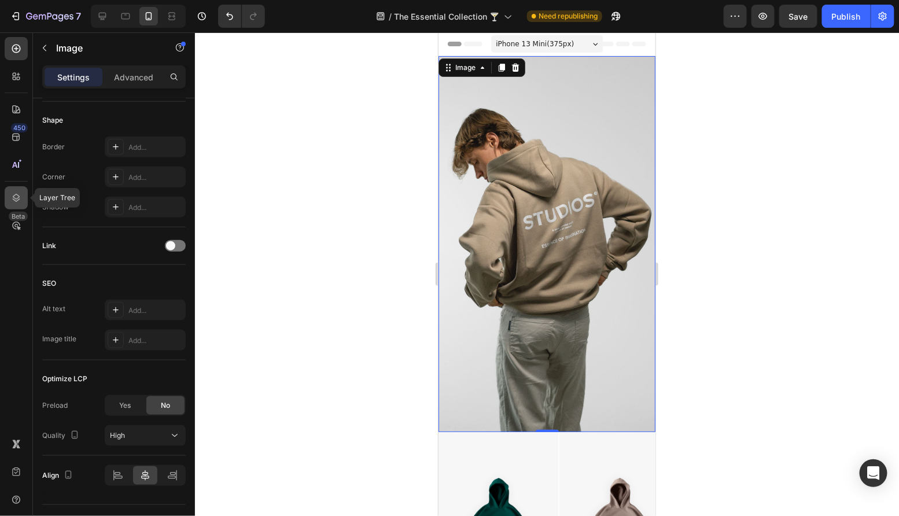
click at [15, 198] on icon at bounding box center [17, 198] width 8 height 8
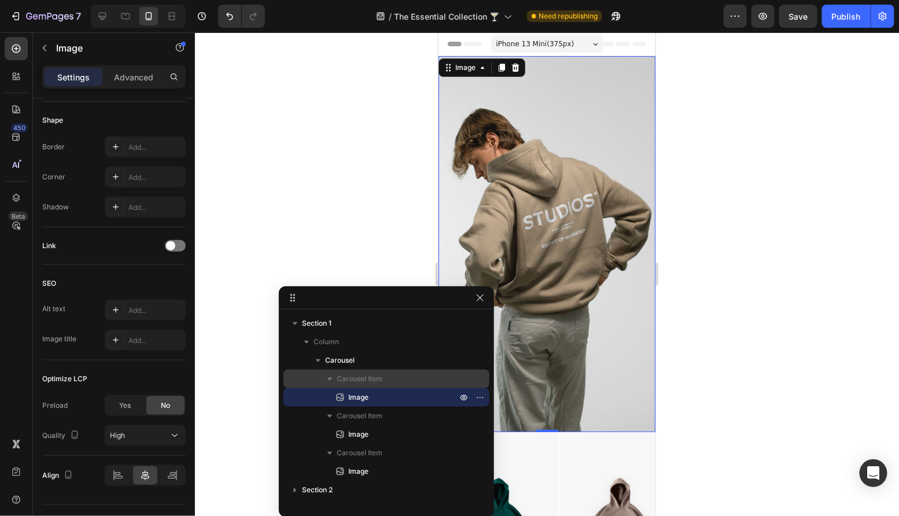
click at [372, 374] on span "Carousel Item" at bounding box center [360, 379] width 46 height 12
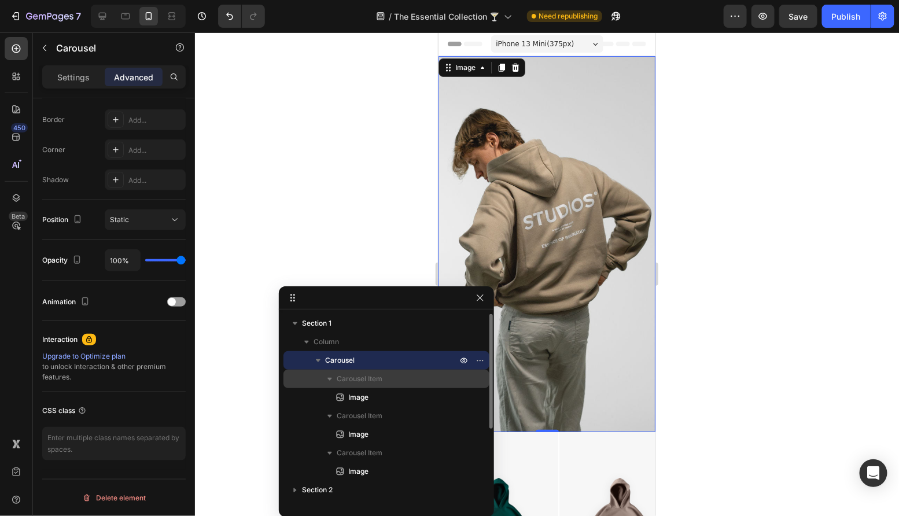
scroll to position [0, 0]
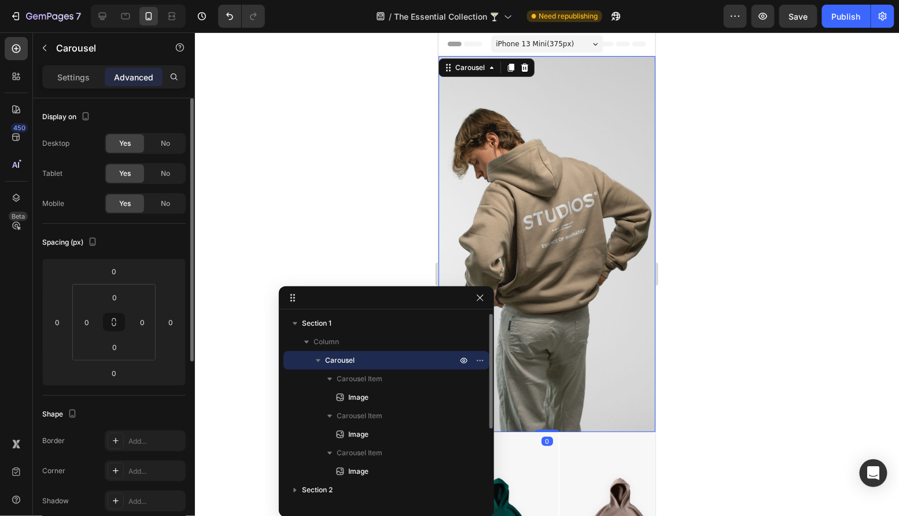
click at [370, 363] on p "Carousel" at bounding box center [392, 360] width 134 height 12
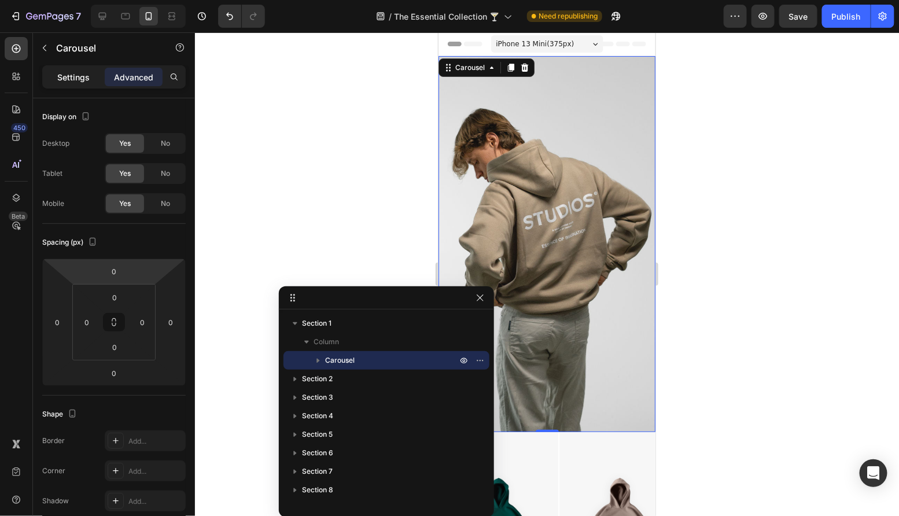
click at [75, 72] on p "Settings" at bounding box center [73, 77] width 32 height 12
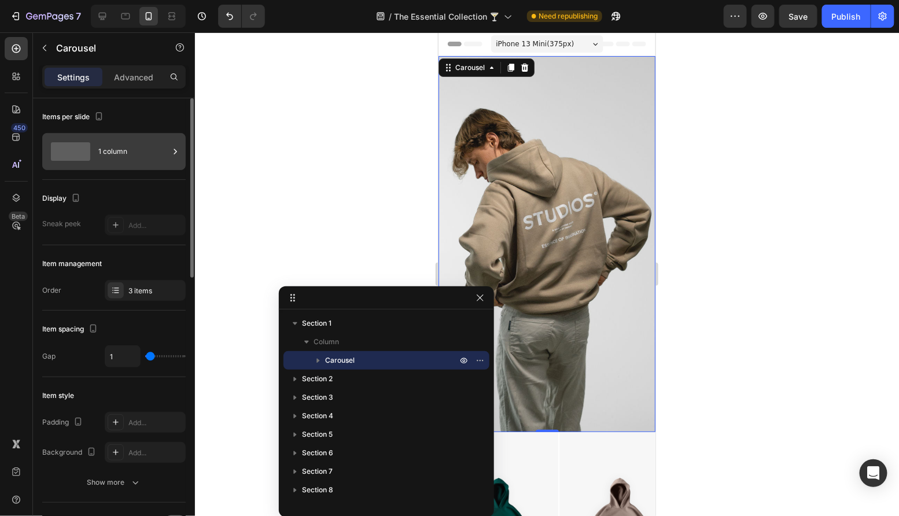
click at [123, 138] on div "1 column" at bounding box center [133, 151] width 71 height 27
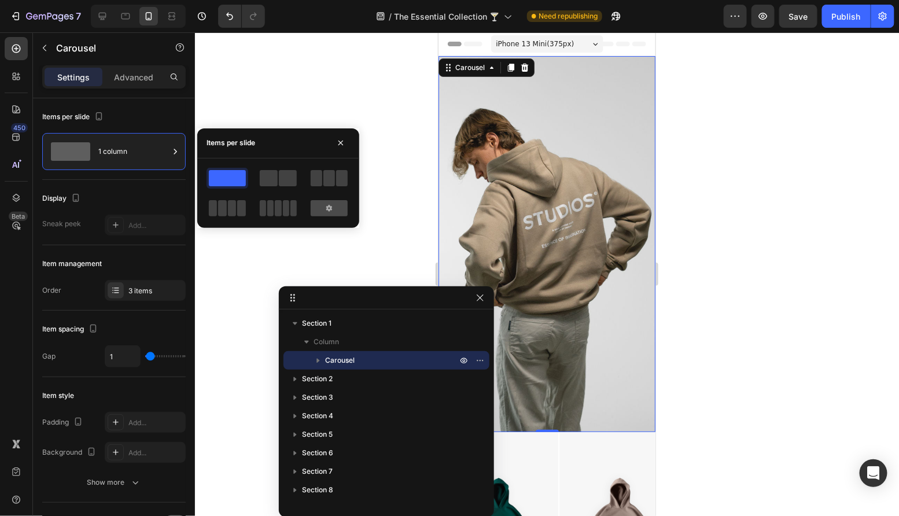
click at [321, 206] on div at bounding box center [329, 208] width 37 height 16
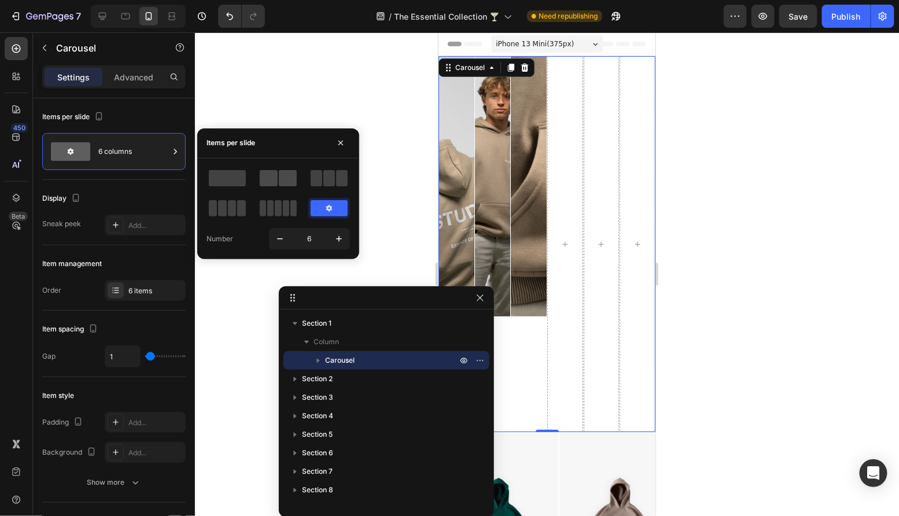
click at [267, 179] on span at bounding box center [269, 178] width 18 height 16
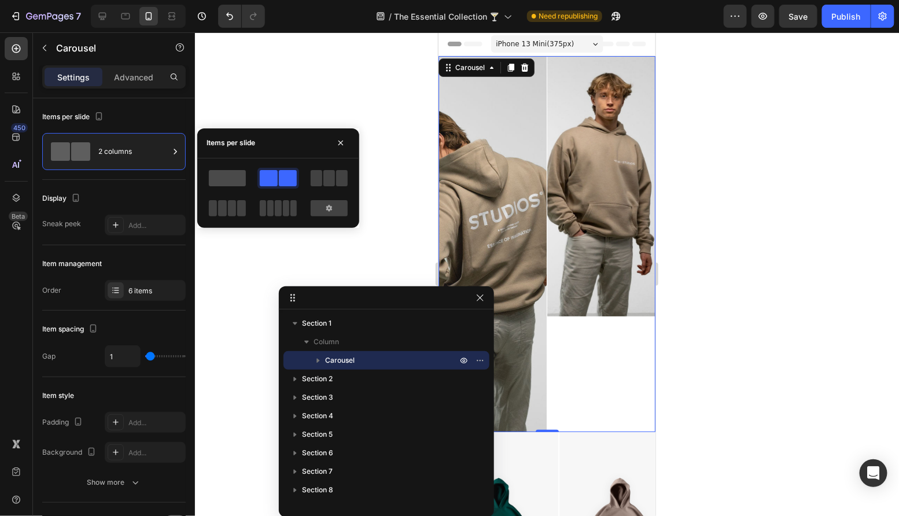
click at [230, 178] on span at bounding box center [227, 178] width 37 height 16
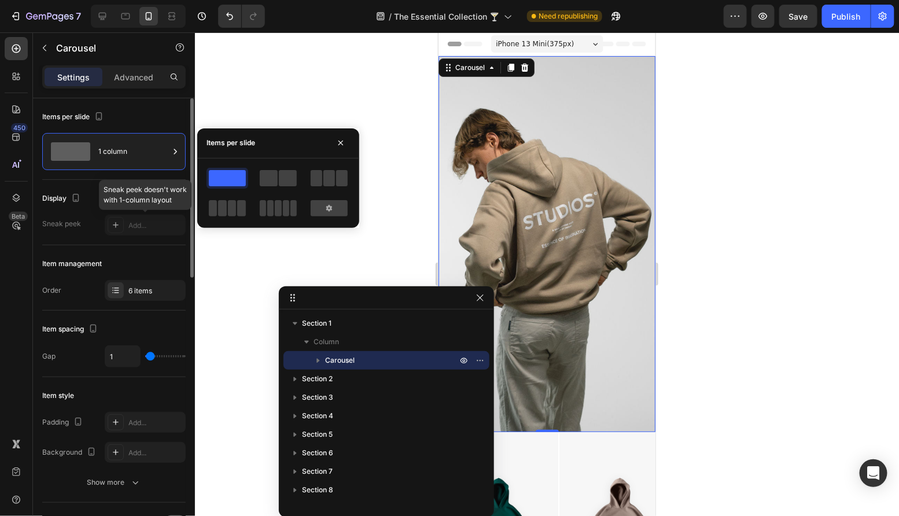
click at [125, 226] on div at bounding box center [145, 225] width 81 height 21
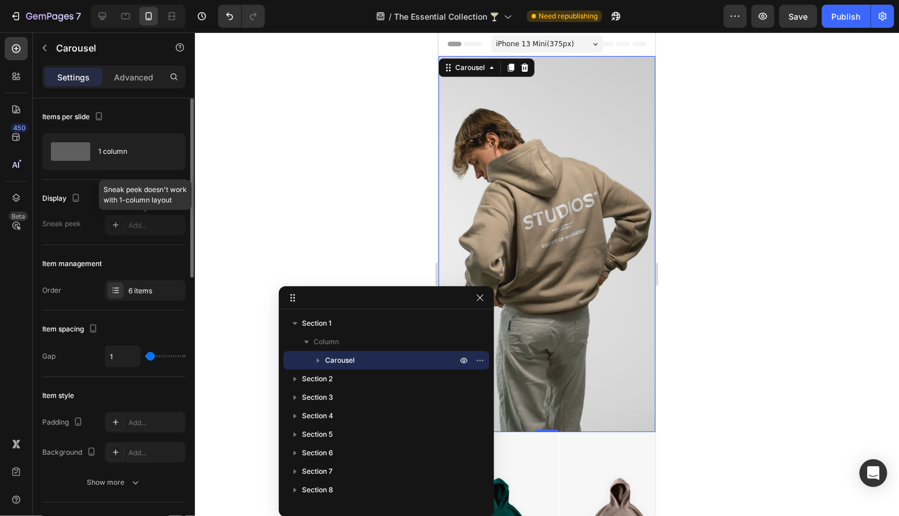
click at [117, 226] on div at bounding box center [145, 225] width 81 height 21
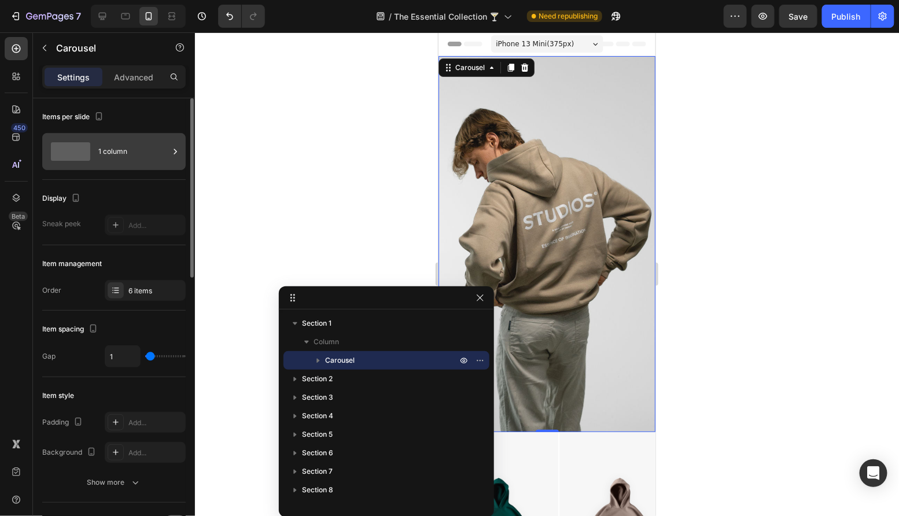
click at [119, 152] on div "1 column" at bounding box center [133, 151] width 71 height 27
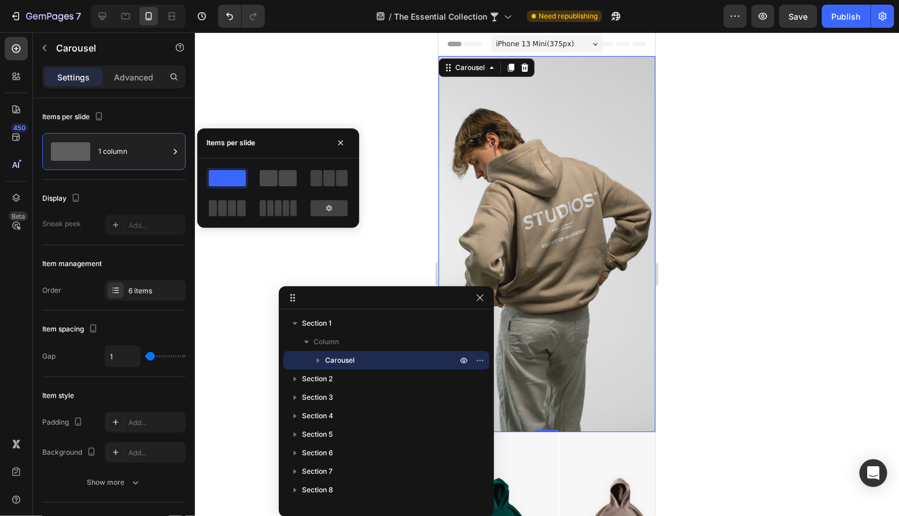
click at [265, 178] on span at bounding box center [269, 178] width 18 height 16
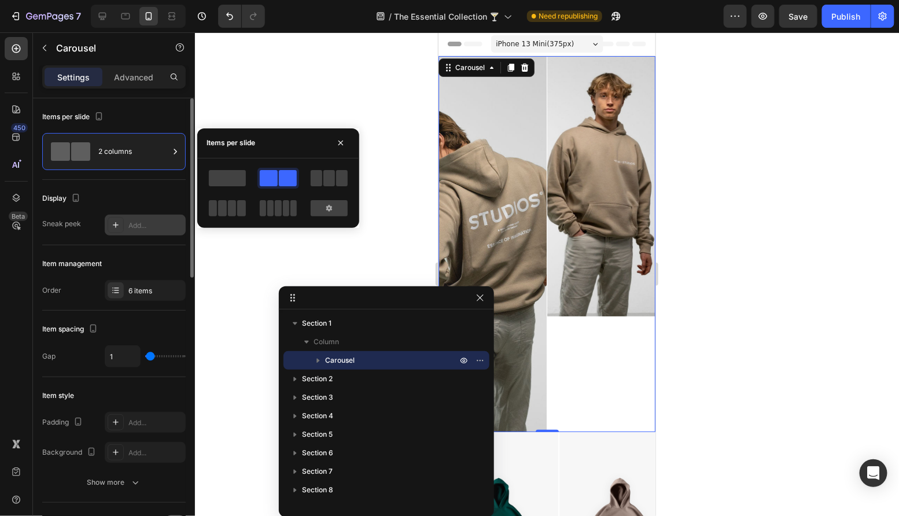
click at [124, 221] on div "Add..." at bounding box center [145, 225] width 81 height 21
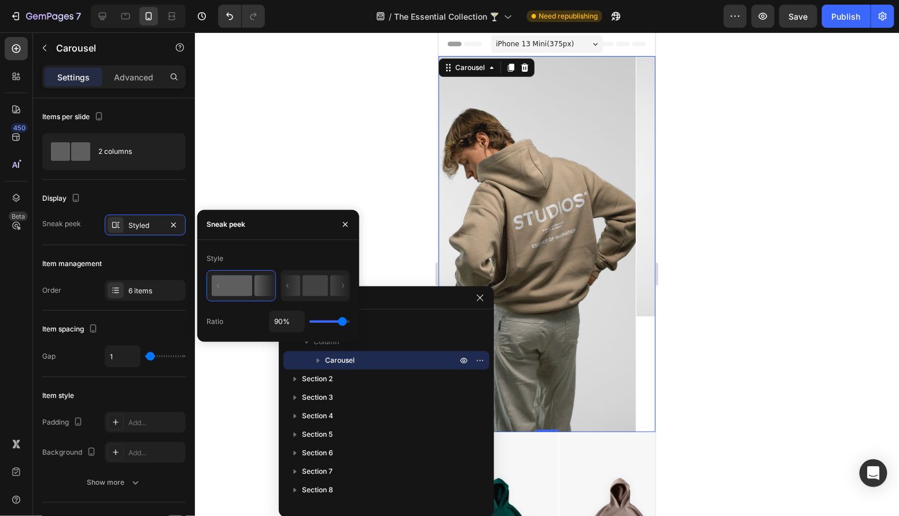
click at [231, 278] on rect at bounding box center [232, 285] width 40 height 21
click at [287, 165] on div at bounding box center [547, 273] width 704 height 483
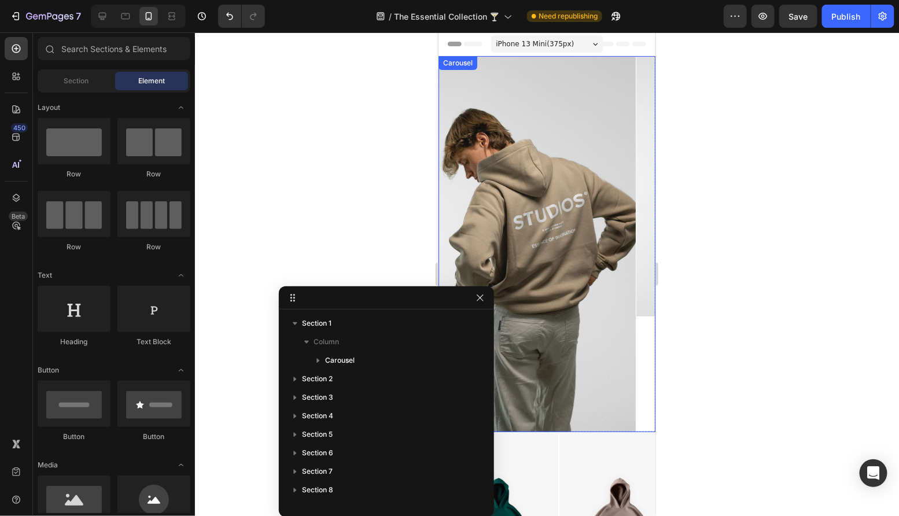
click at [644, 317] on div "Image" at bounding box center [734, 244] width 197 height 376
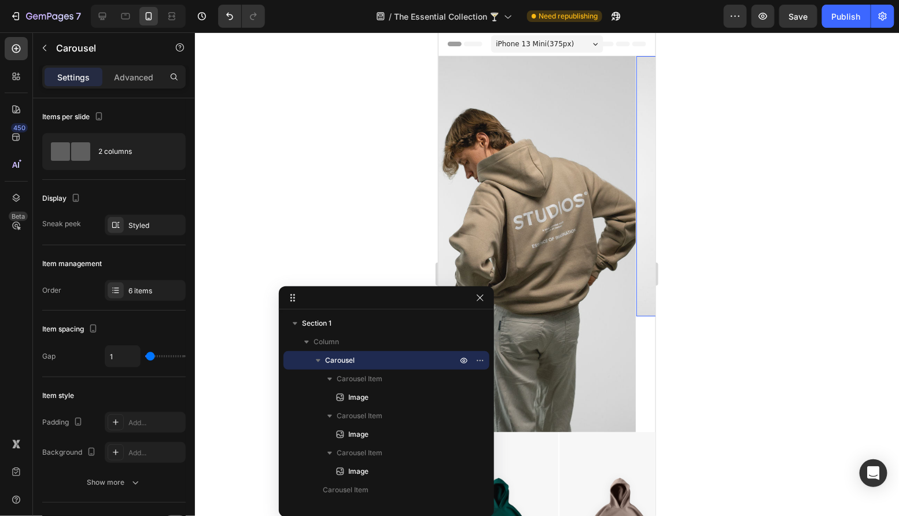
click at [644, 305] on img at bounding box center [734, 186] width 197 height 260
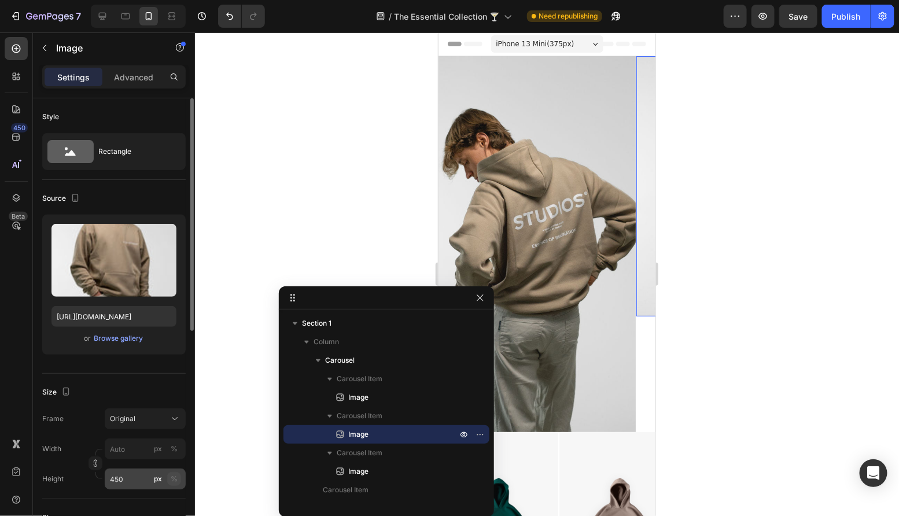
click at [175, 481] on div "%" at bounding box center [174, 479] width 7 height 10
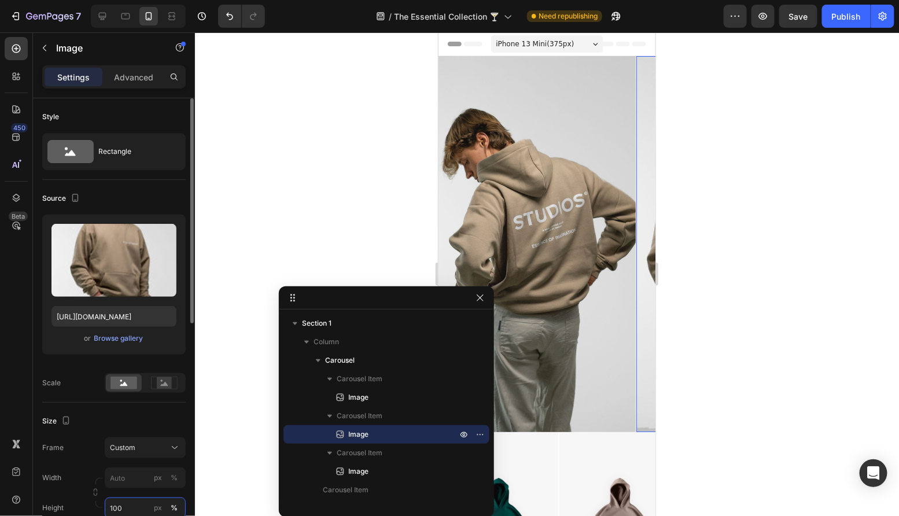
type input "100"
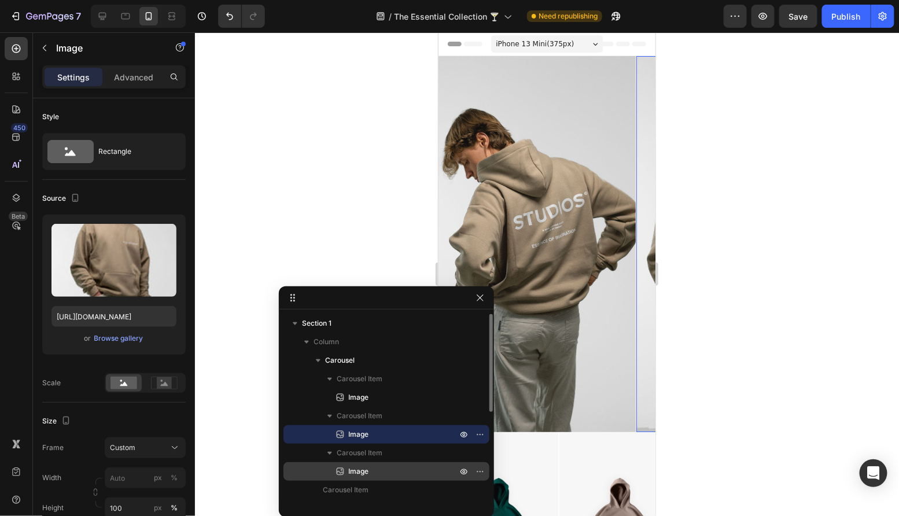
click at [385, 468] on p "Image" at bounding box center [389, 471] width 111 height 12
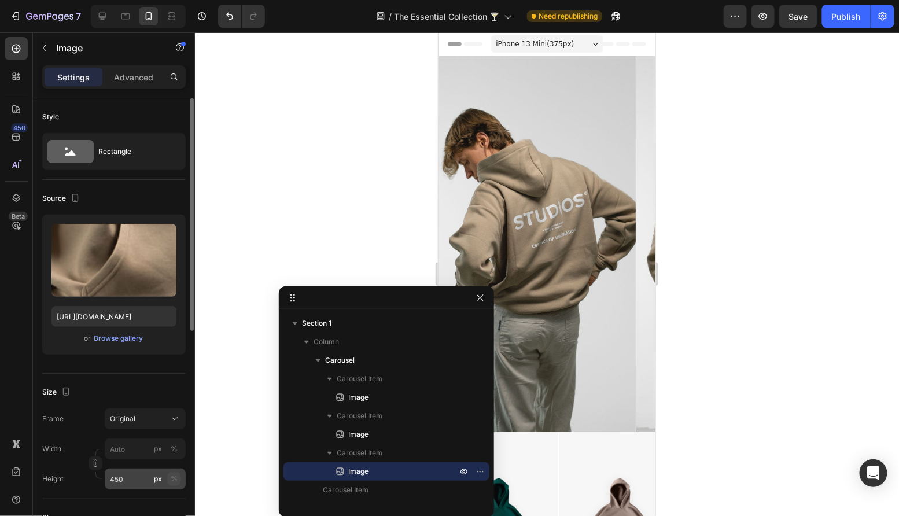
click at [178, 474] on button "%" at bounding box center [174, 479] width 14 height 14
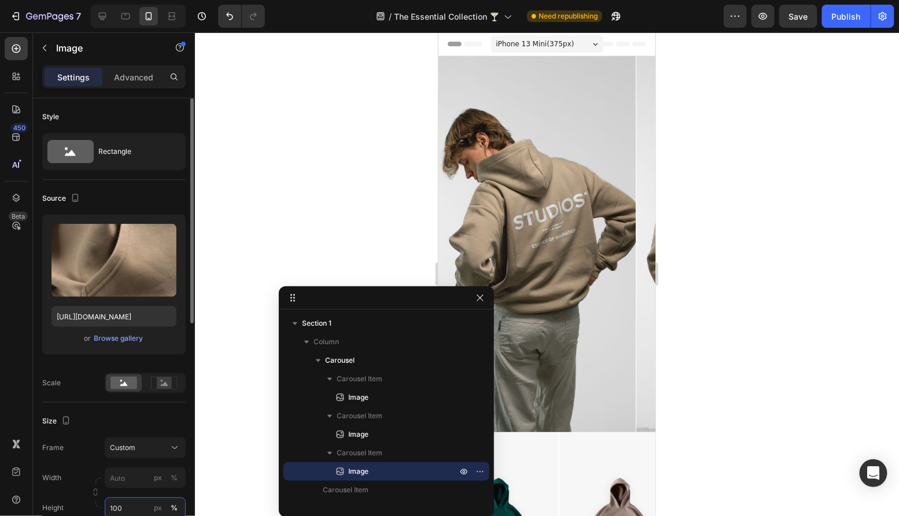
type input "100"
click at [295, 171] on div at bounding box center [547, 273] width 704 height 483
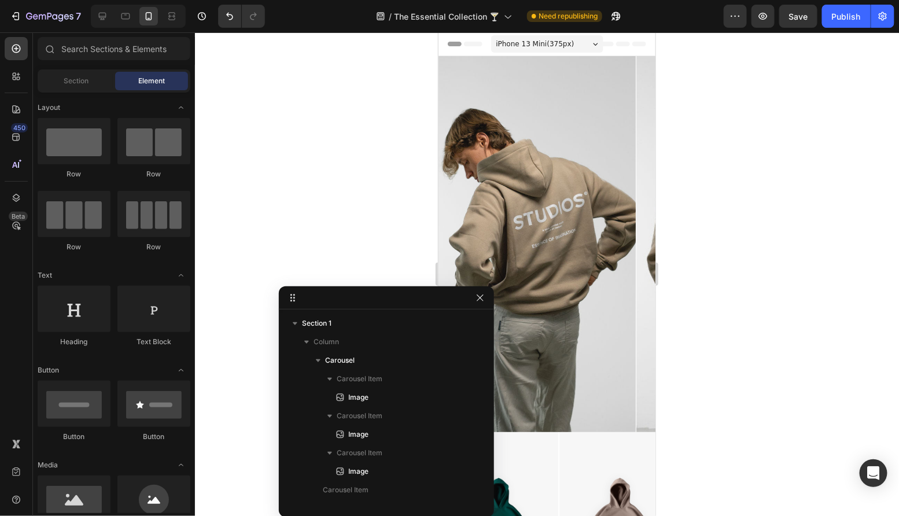
click at [290, 191] on div at bounding box center [547, 273] width 704 height 483
click at [838, 17] on div "Publish" at bounding box center [846, 16] width 29 height 12
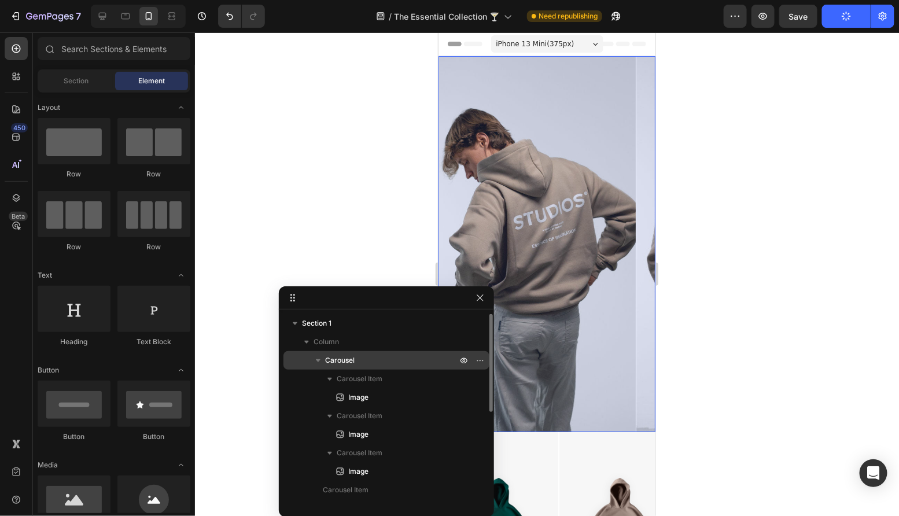
click at [383, 361] on p "Carousel" at bounding box center [392, 360] width 134 height 12
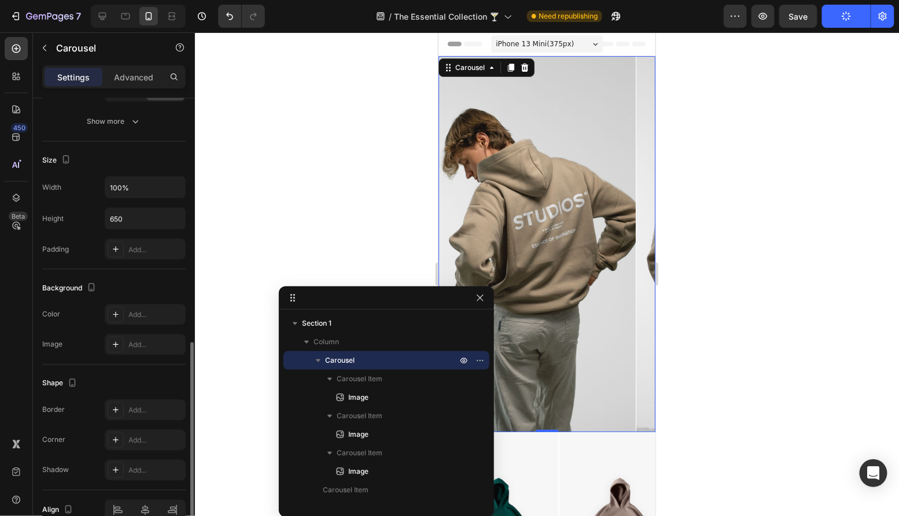
scroll to position [619, 0]
click at [158, 220] on input "650" at bounding box center [145, 220] width 80 height 21
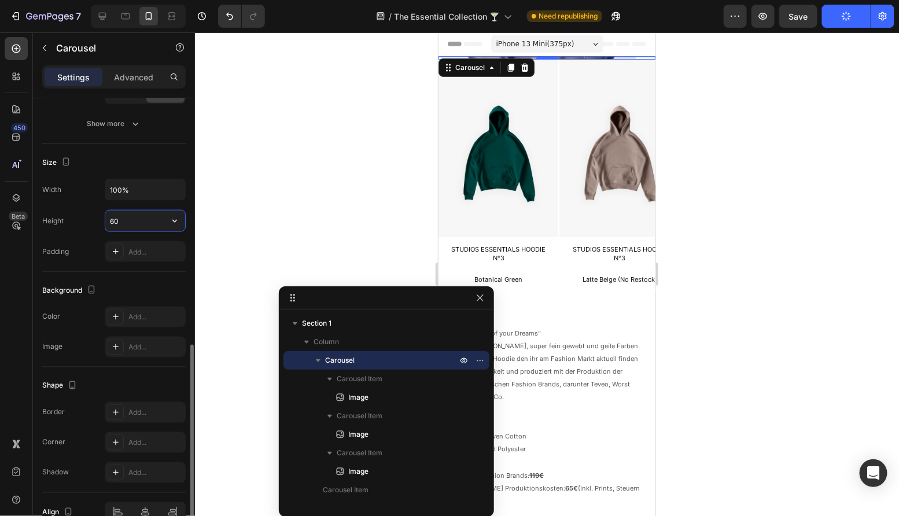
type input "600"
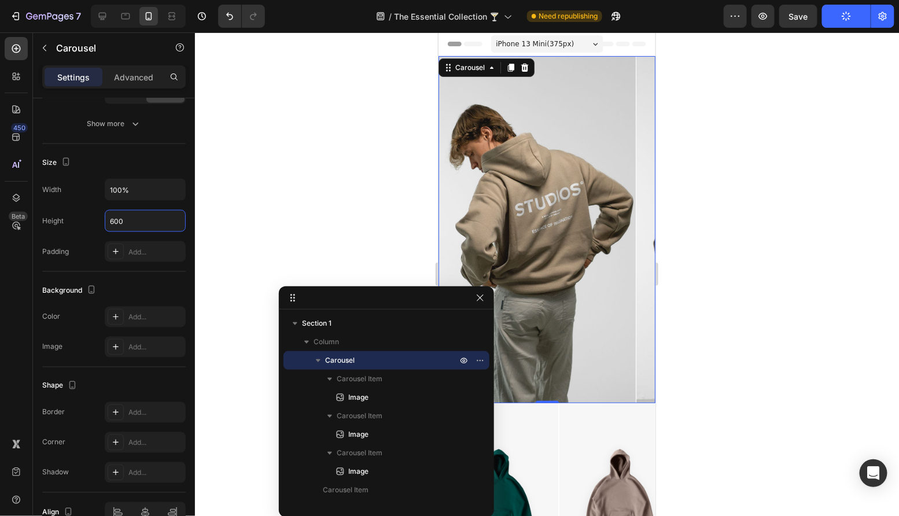
click at [329, 141] on div at bounding box center [547, 273] width 704 height 483
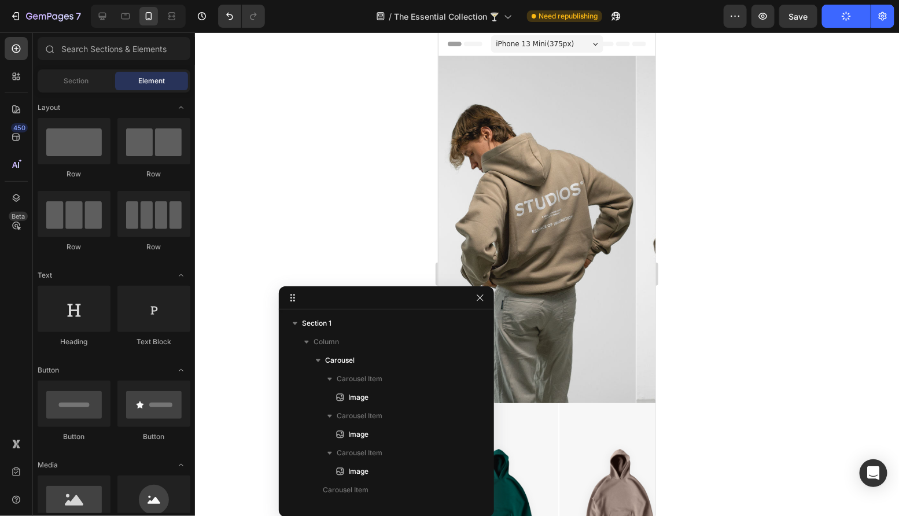
click at [848, 17] on icon "button" at bounding box center [846, 16] width 11 height 11
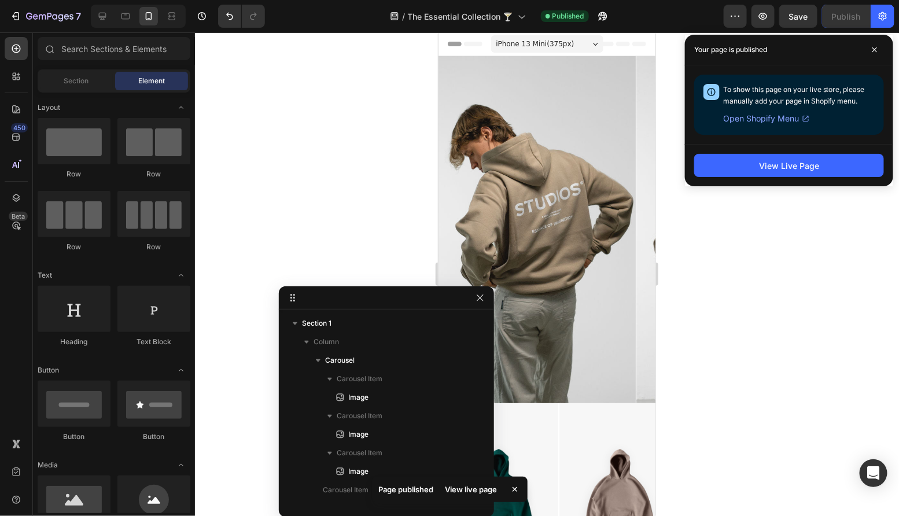
click at [814, 251] on div at bounding box center [547, 273] width 704 height 483
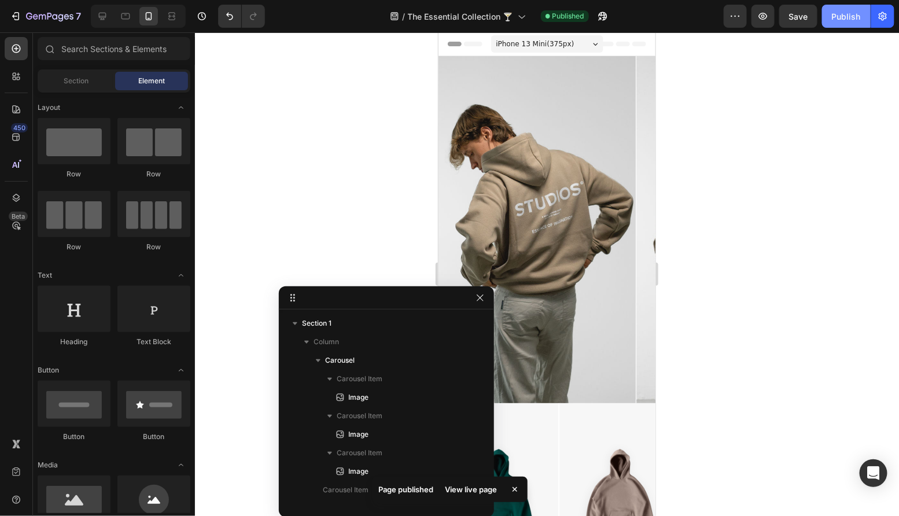
click at [852, 25] on button "Publish" at bounding box center [846, 16] width 49 height 23
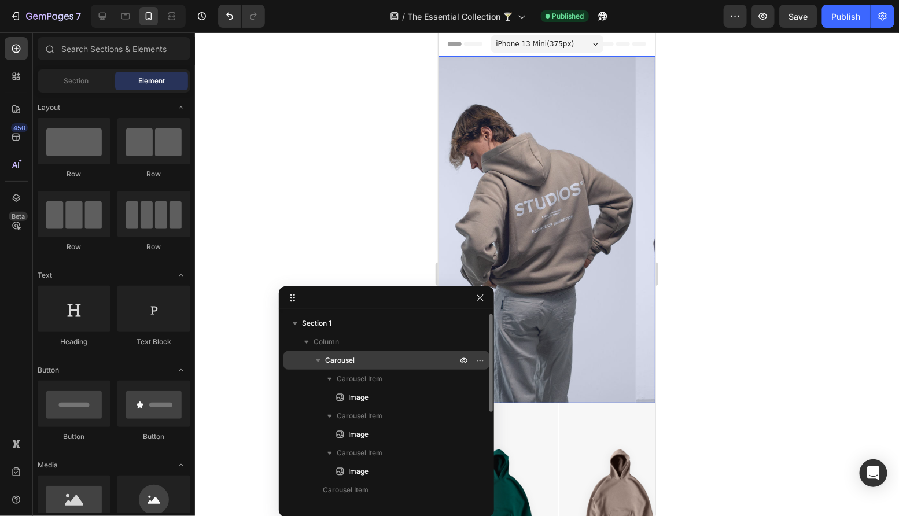
click at [401, 363] on p "Carousel" at bounding box center [392, 360] width 134 height 12
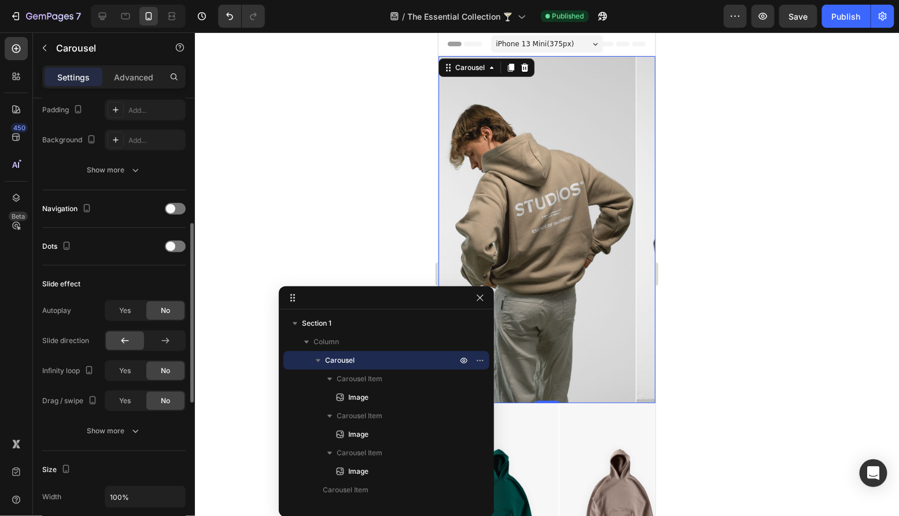
scroll to position [313, 0]
click at [131, 391] on div "Yes" at bounding box center [125, 400] width 38 height 19
click at [120, 366] on span "Yes" at bounding box center [125, 370] width 12 height 10
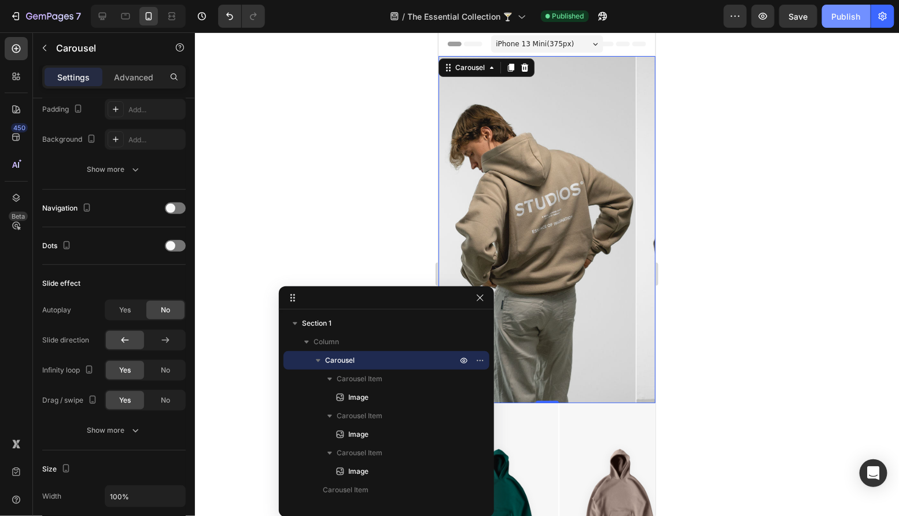
click at [854, 12] on div "Publish" at bounding box center [846, 16] width 29 height 12
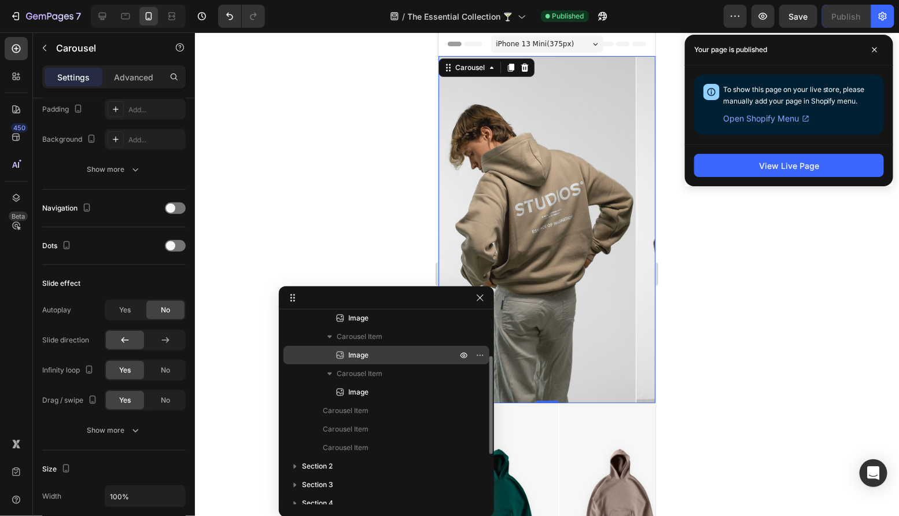
scroll to position [80, 0]
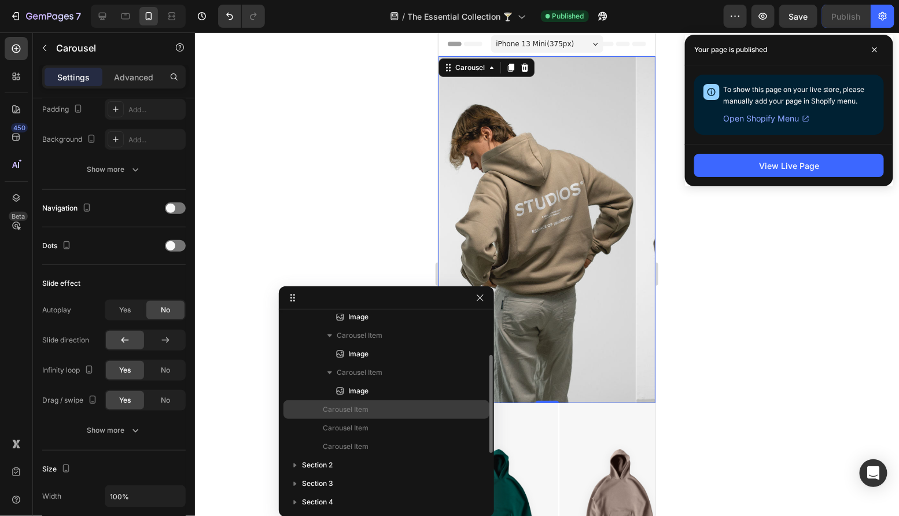
click at [397, 409] on p "Carousel Item" at bounding box center [384, 410] width 123 height 12
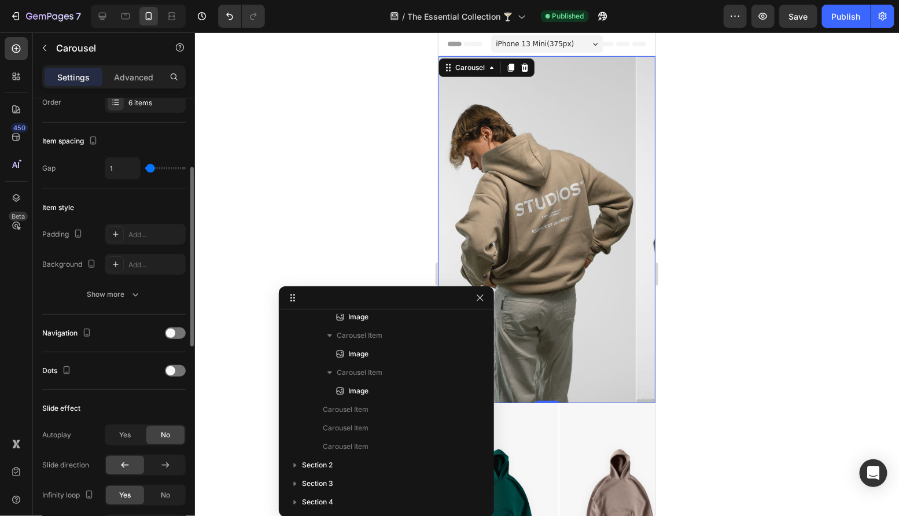
scroll to position [178, 0]
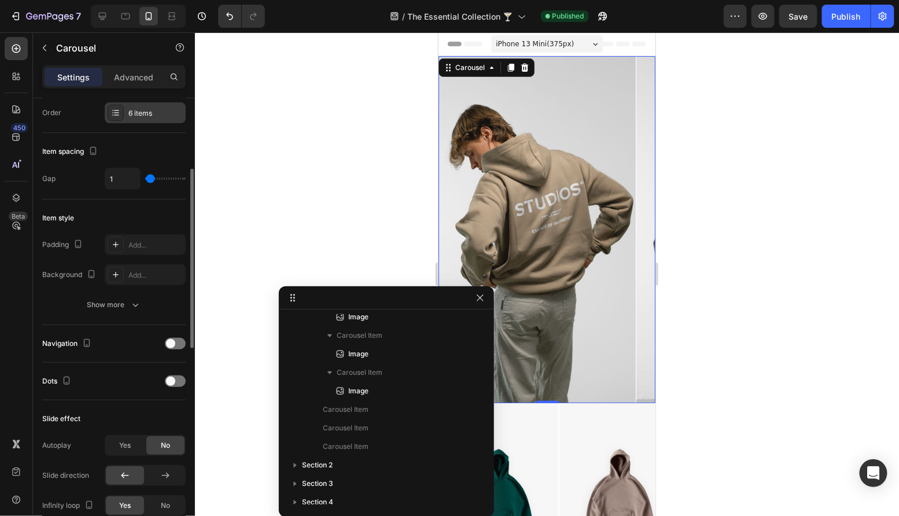
click at [152, 112] on div "6 items" at bounding box center [155, 113] width 54 height 10
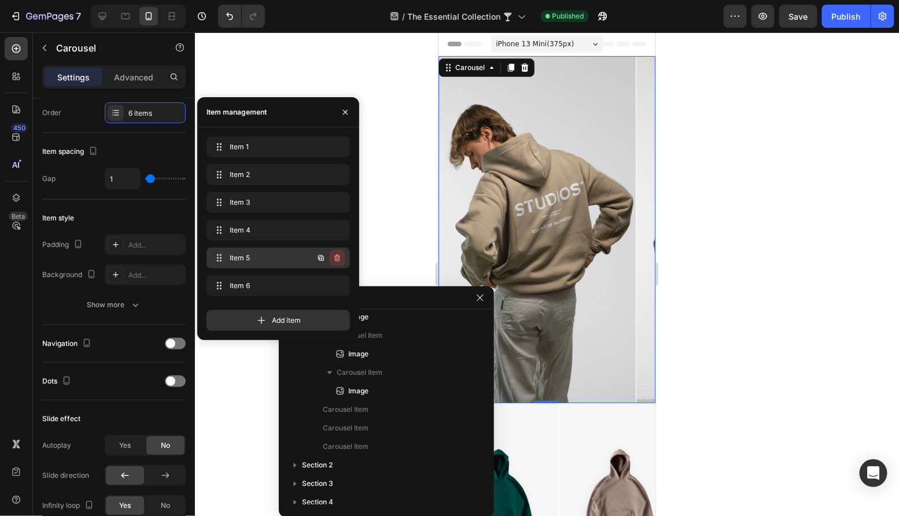
click at [339, 257] on icon "button" at bounding box center [336, 257] width 9 height 9
click at [339, 256] on div "Delete" at bounding box center [329, 258] width 21 height 10
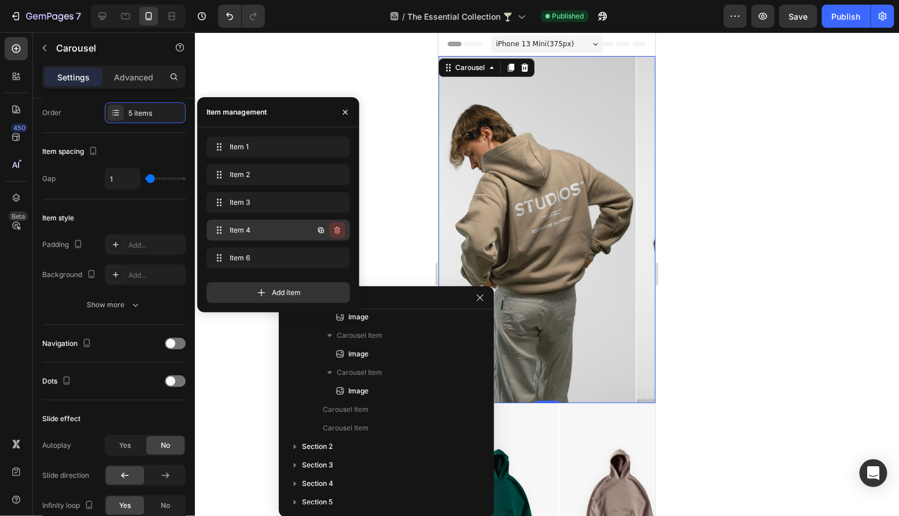
click at [340, 233] on icon "button" at bounding box center [336, 230] width 9 height 9
click at [340, 233] on button "Delete" at bounding box center [329, 230] width 32 height 16
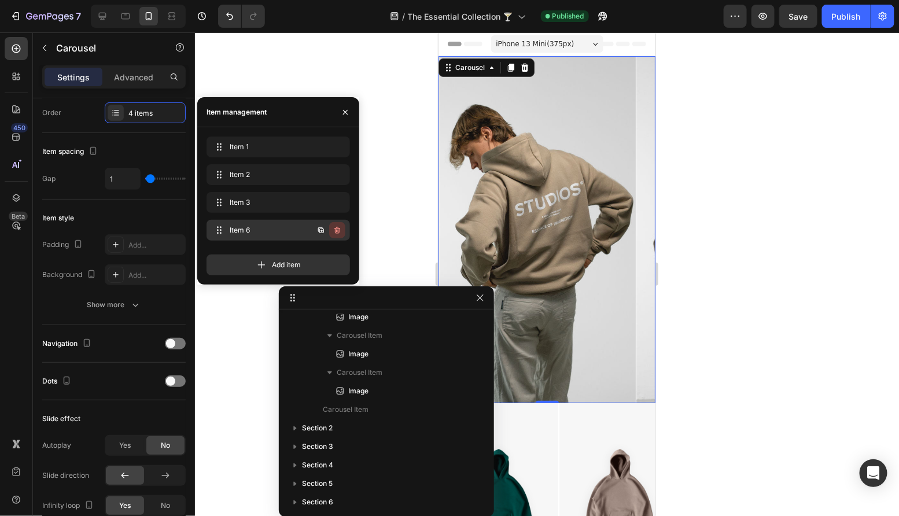
click at [339, 234] on icon "button" at bounding box center [336, 230] width 9 height 9
click at [339, 234] on div "Delete" at bounding box center [329, 230] width 21 height 10
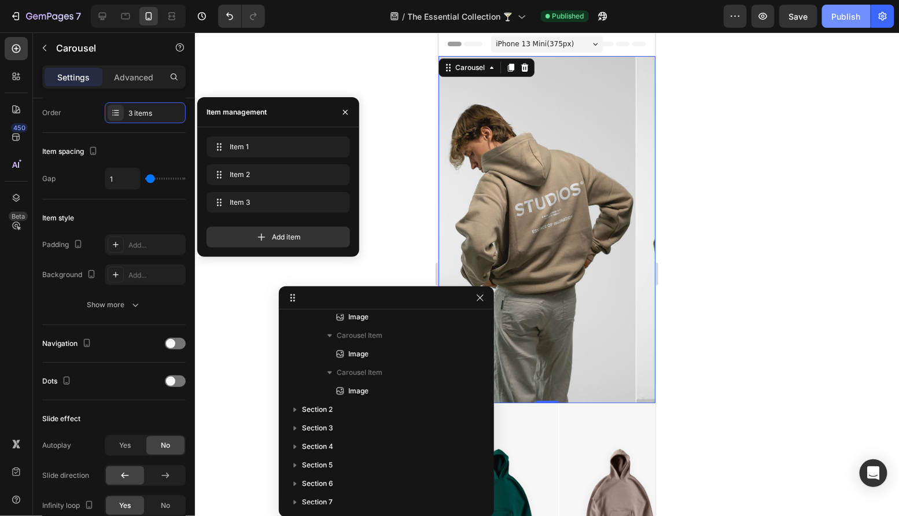
click at [845, 23] on button "Publish" at bounding box center [846, 16] width 49 height 23
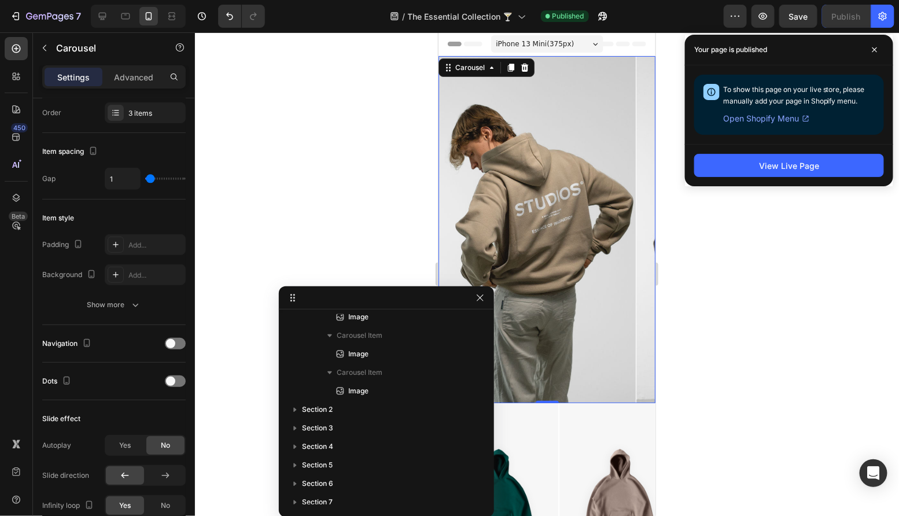
click at [334, 154] on div at bounding box center [547, 273] width 704 height 483
